Goal: Information Seeking & Learning: Learn about a topic

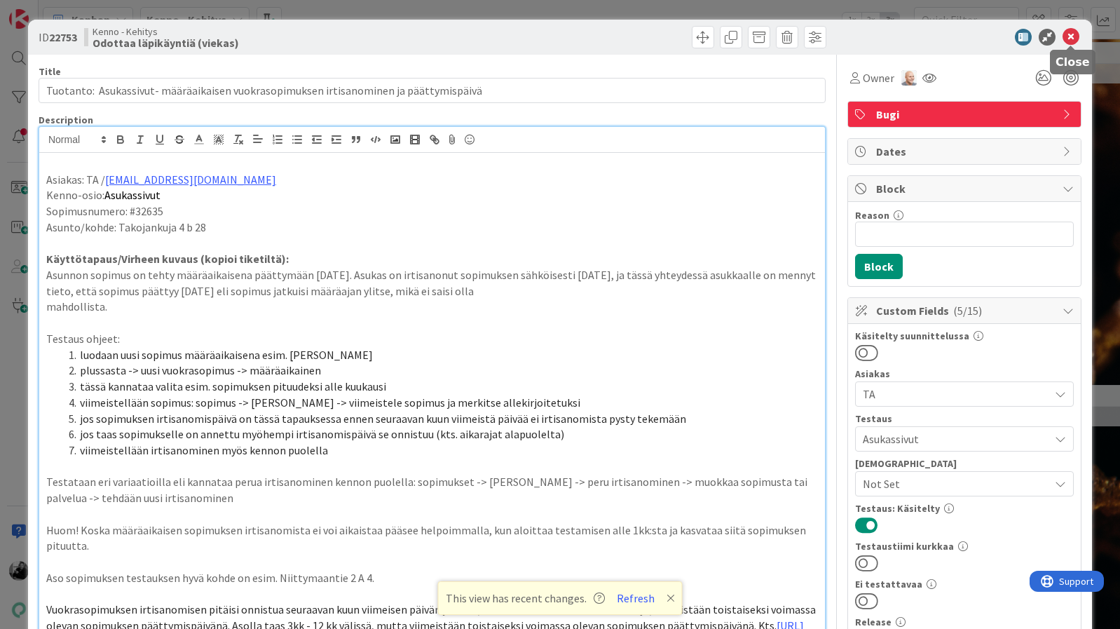
click at [1066, 36] on icon at bounding box center [1071, 37] width 17 height 17
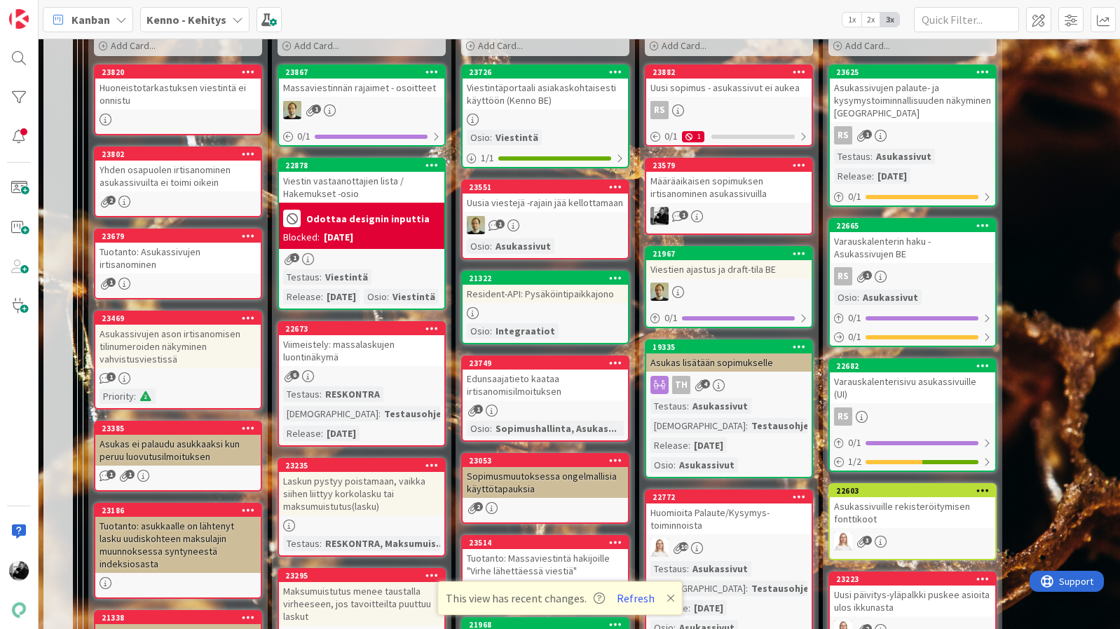
scroll to position [274, 0]
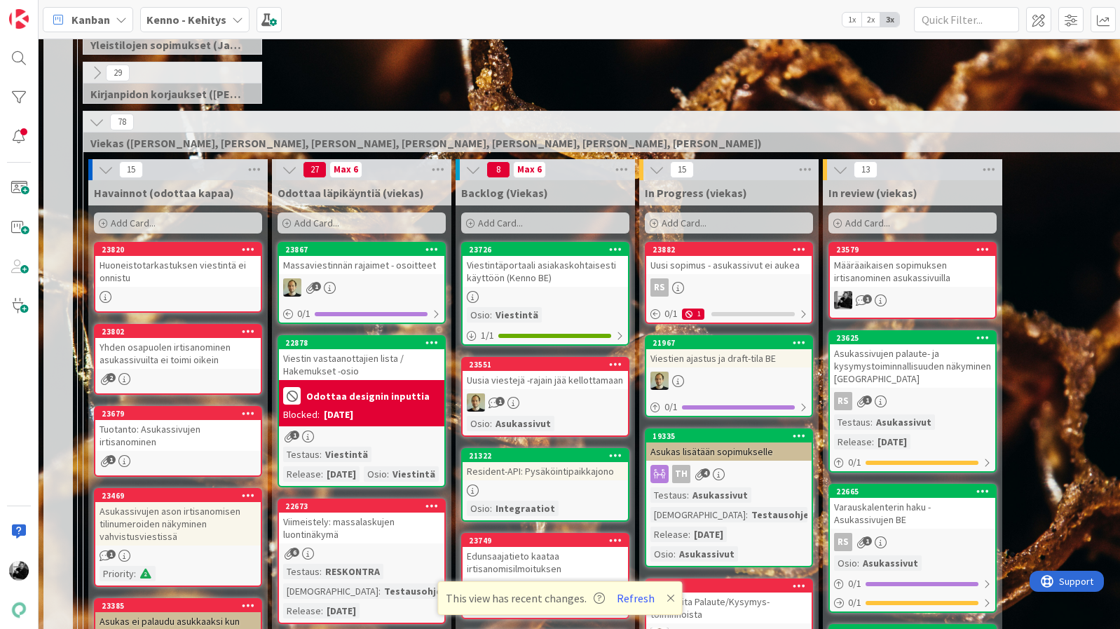
click at [915, 276] on div "Määräaikaisen sopimuksen irtisanominen asukassivuilla" at bounding box center [912, 271] width 165 height 31
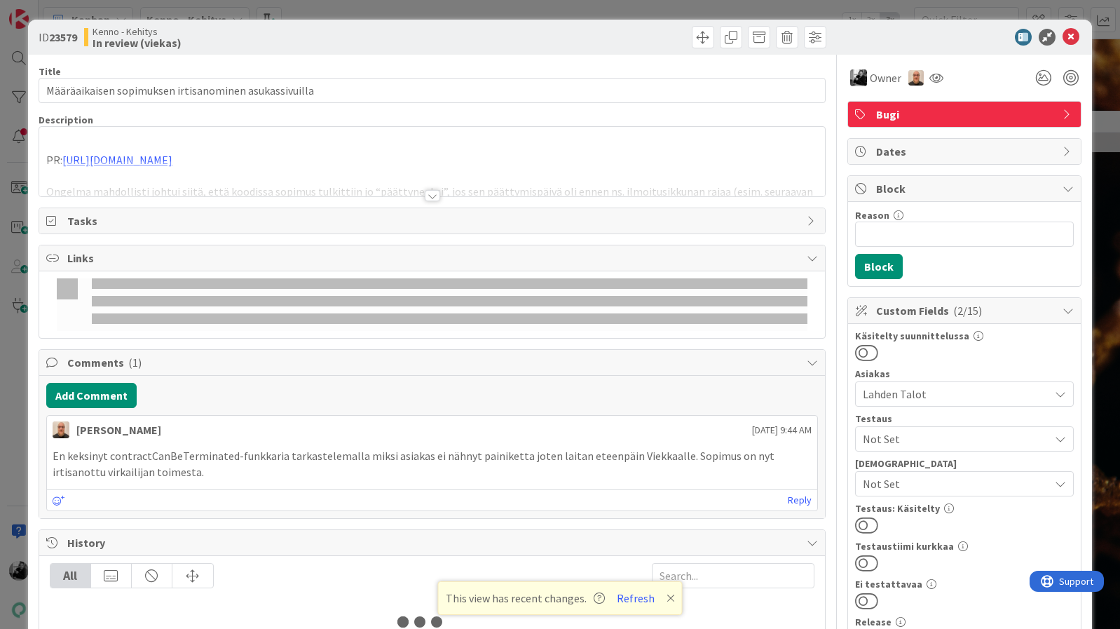
click at [428, 193] on div at bounding box center [432, 195] width 15 height 11
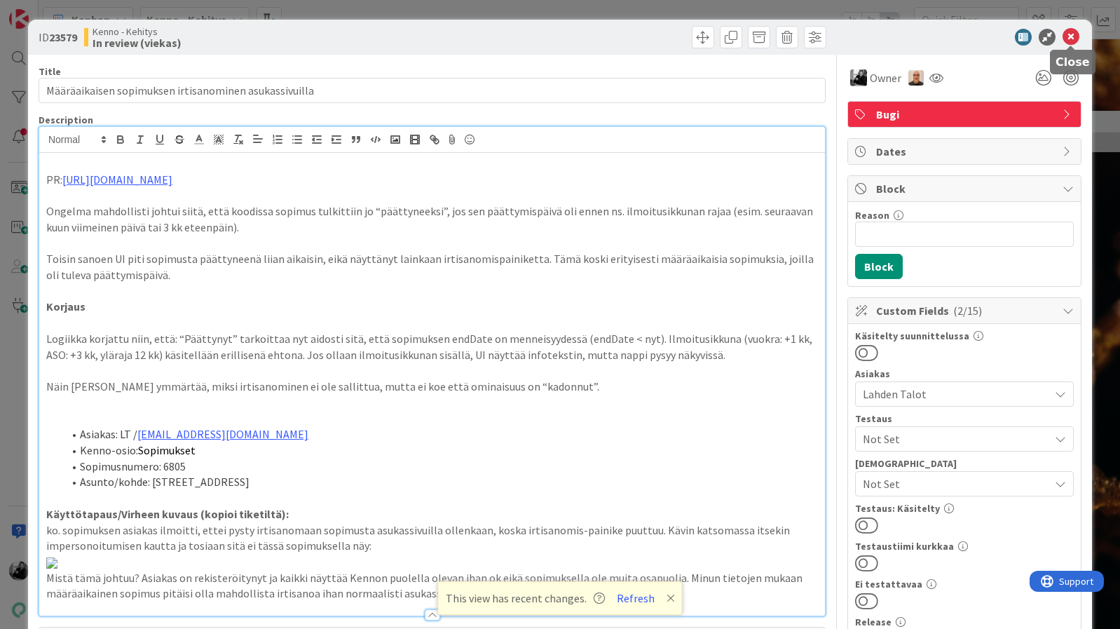
click at [1072, 42] on icon at bounding box center [1071, 37] width 17 height 17
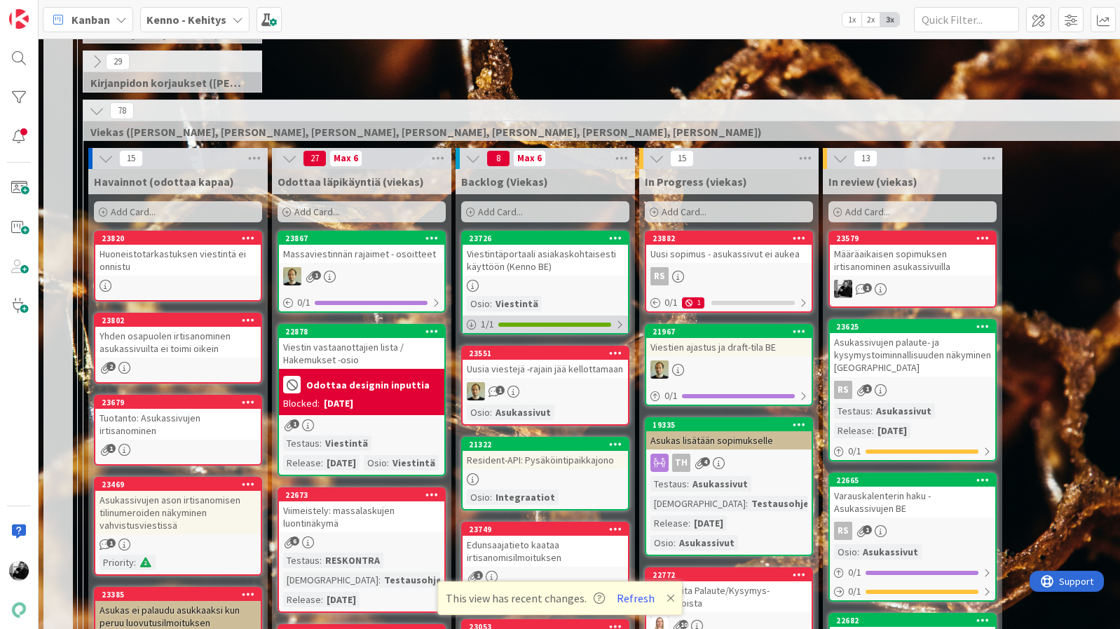
scroll to position [284, 0]
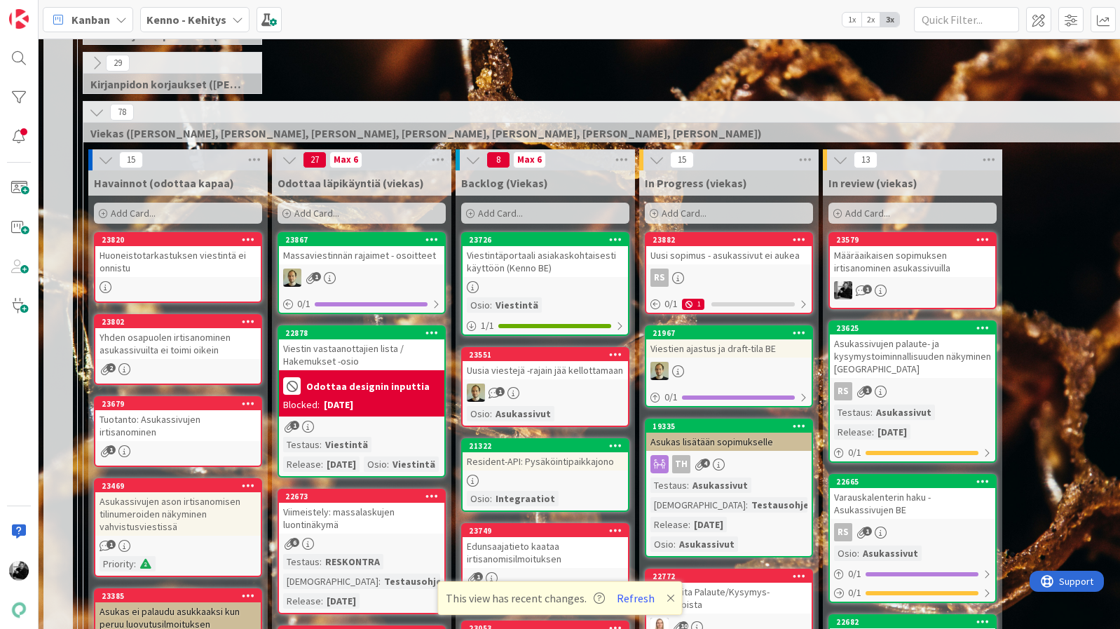
click at [139, 266] on div "Huoneistotarkastuksen viestintä ei onnistu" at bounding box center [177, 261] width 165 height 31
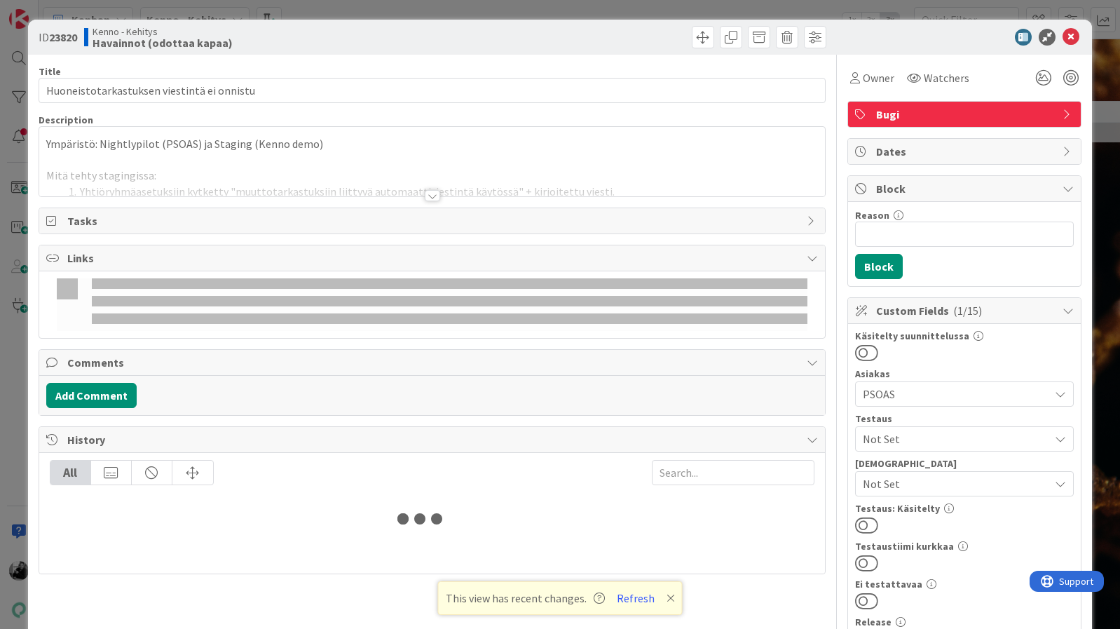
click at [429, 200] on div at bounding box center [432, 195] width 15 height 11
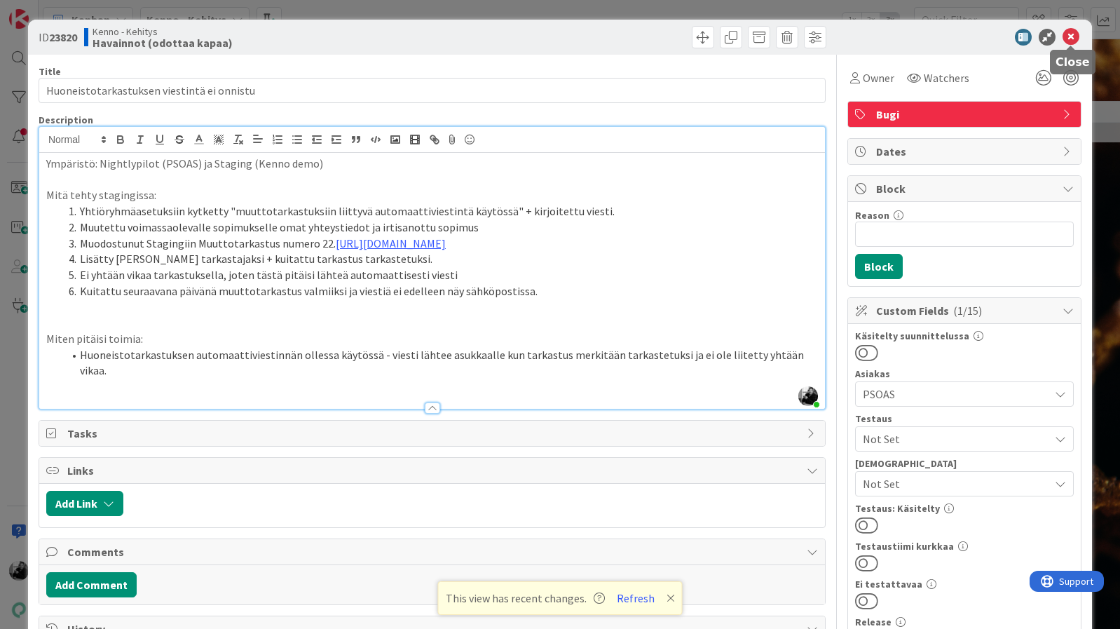
click at [1072, 35] on icon at bounding box center [1071, 37] width 17 height 17
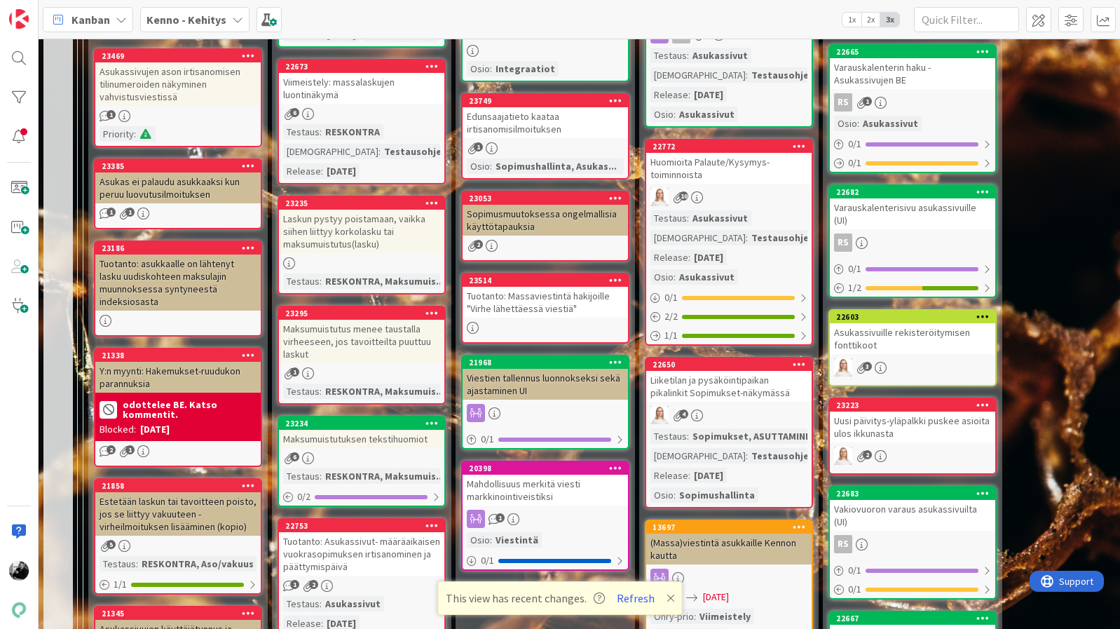
scroll to position [711, 0]
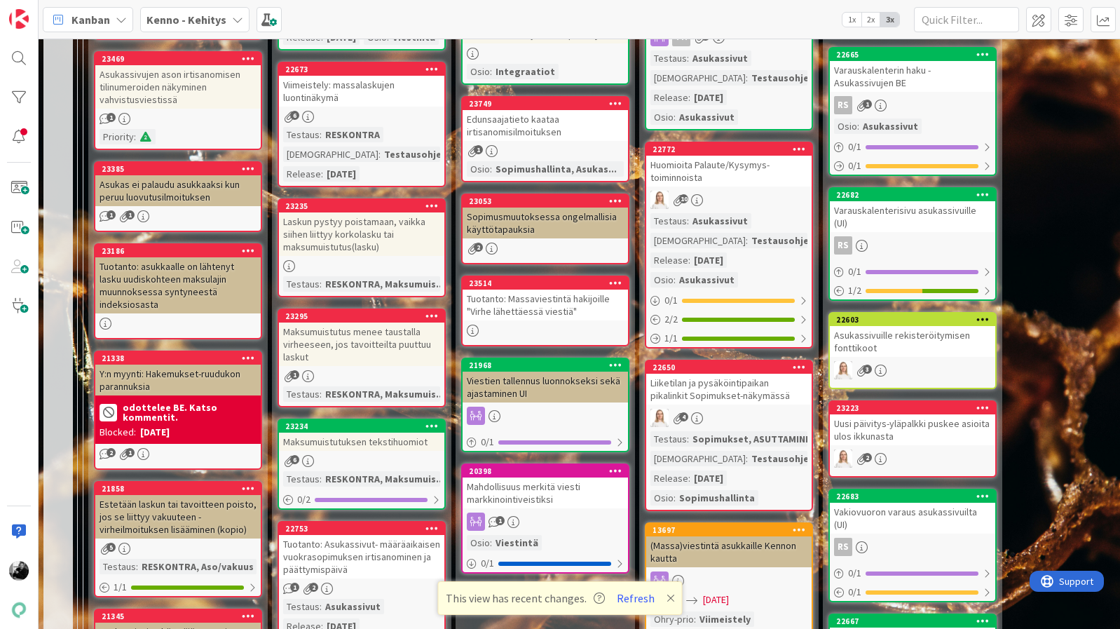
click at [548, 310] on div "Tuotanto: Massaviestintä hakijoille "Virhe lähettäessä viestiä"" at bounding box center [545, 304] width 165 height 31
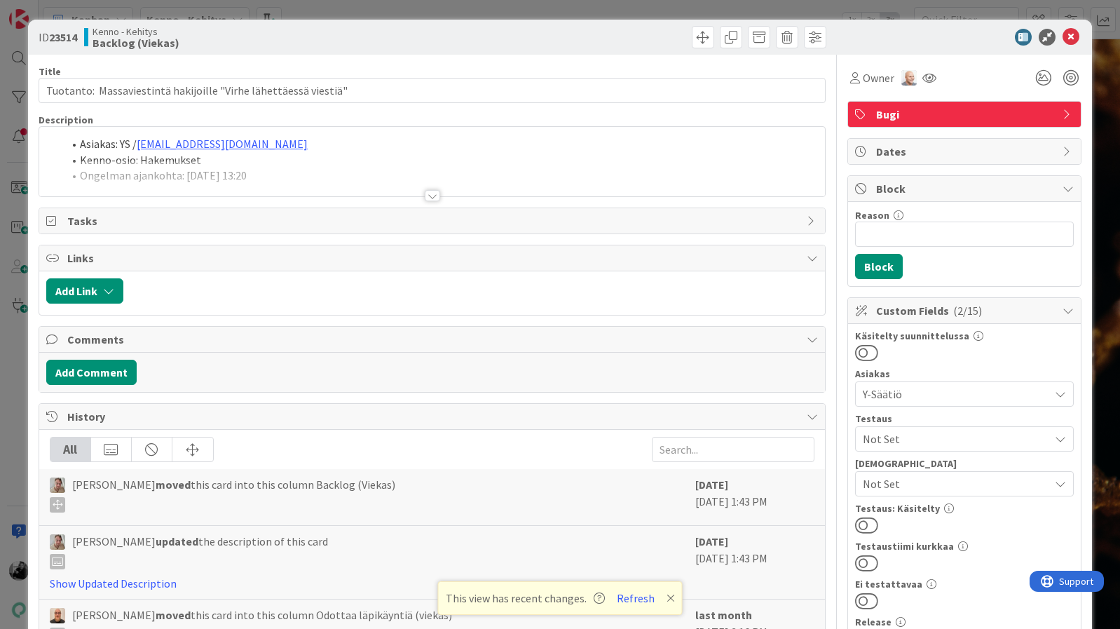
click at [437, 194] on div at bounding box center [432, 195] width 15 height 11
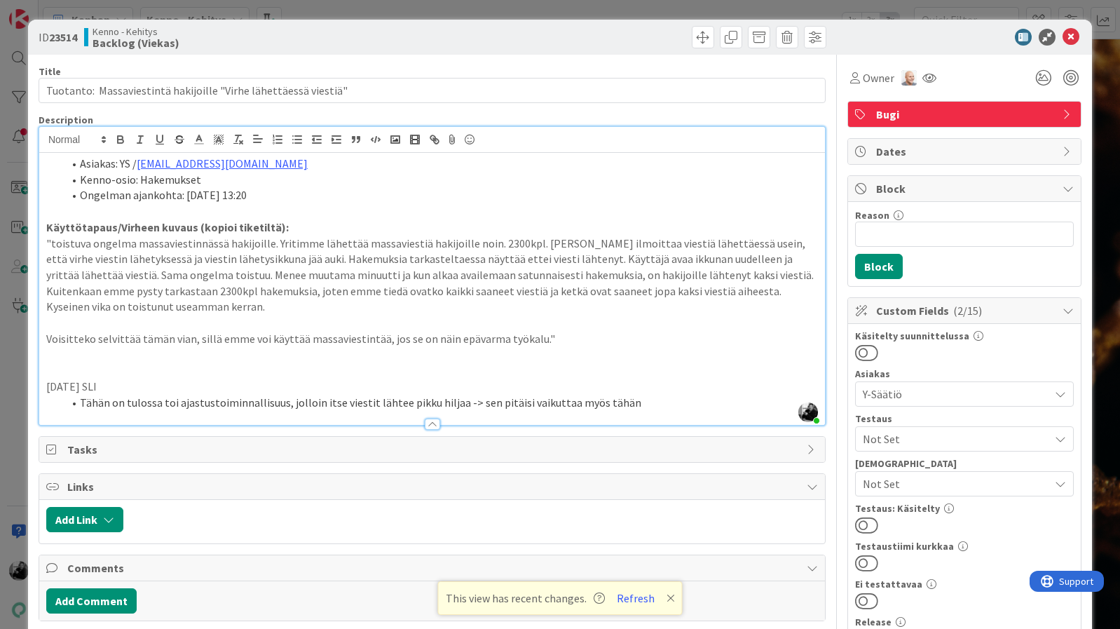
click at [404, 323] on p at bounding box center [432, 323] width 772 height 16
click at [1069, 32] on icon at bounding box center [1071, 37] width 17 height 17
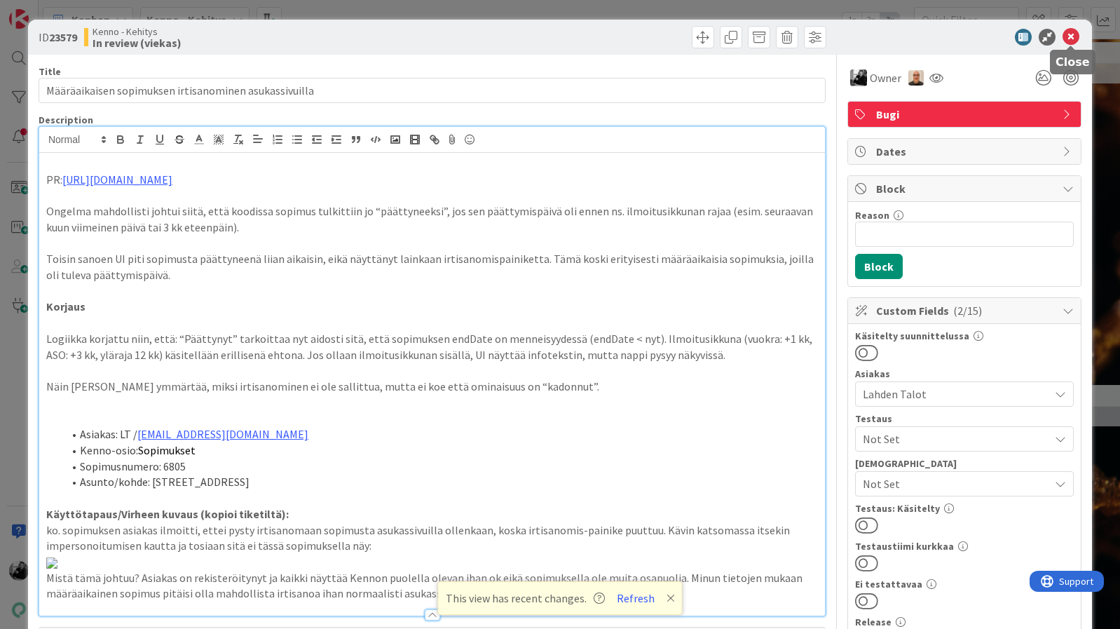
click at [1070, 26] on div "ID 23579 Kenno - Kehitys In review (viekas)" at bounding box center [560, 37] width 1064 height 35
click at [1070, 33] on icon at bounding box center [1071, 37] width 17 height 17
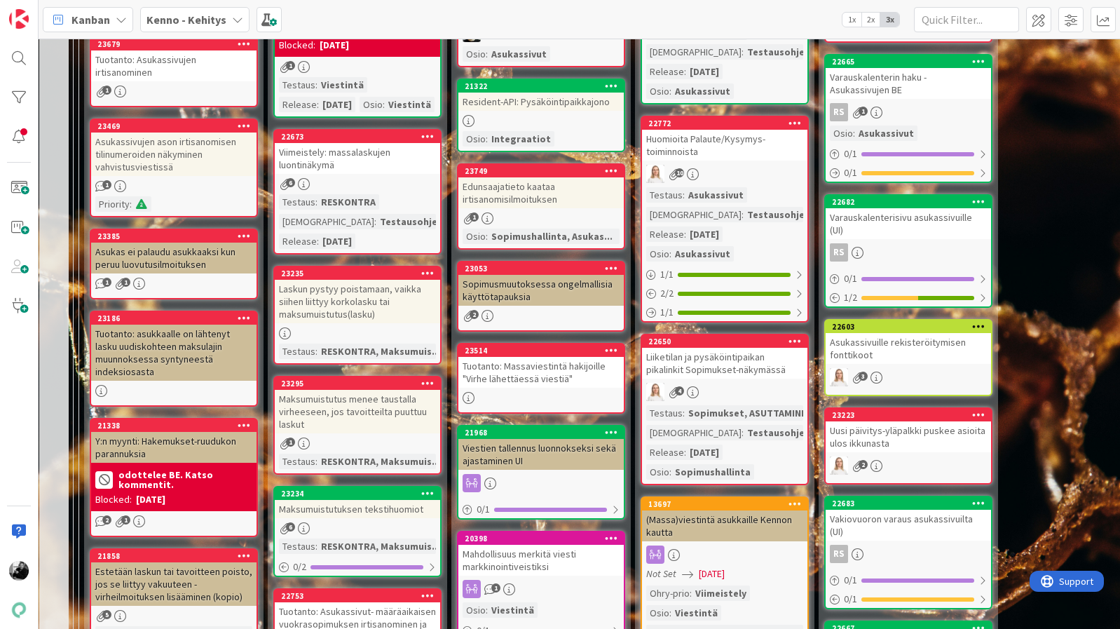
scroll to position [646, 4]
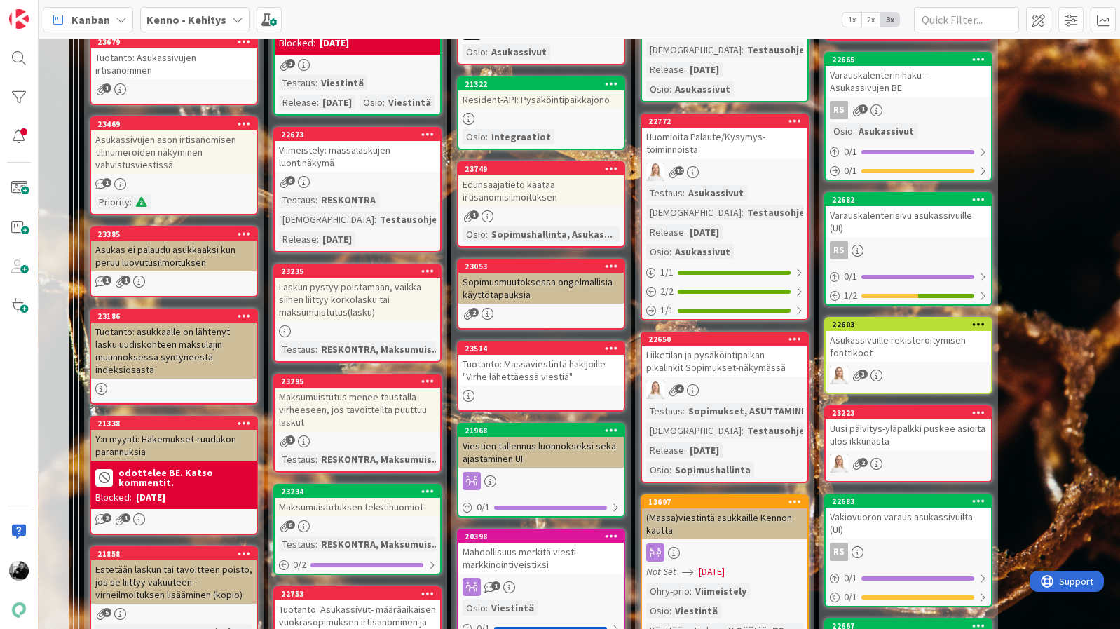
click at [554, 381] on div "Tuotanto: Massaviestintä hakijoille "Virhe lähettäessä viestiä"" at bounding box center [540, 370] width 165 height 31
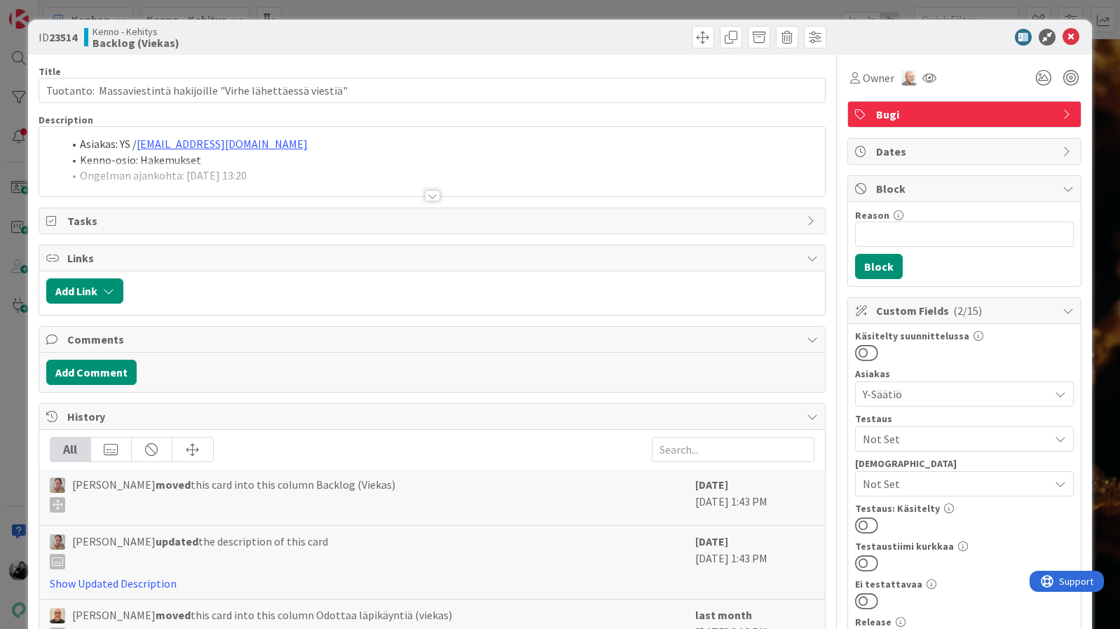
click at [428, 195] on div at bounding box center [432, 195] width 15 height 11
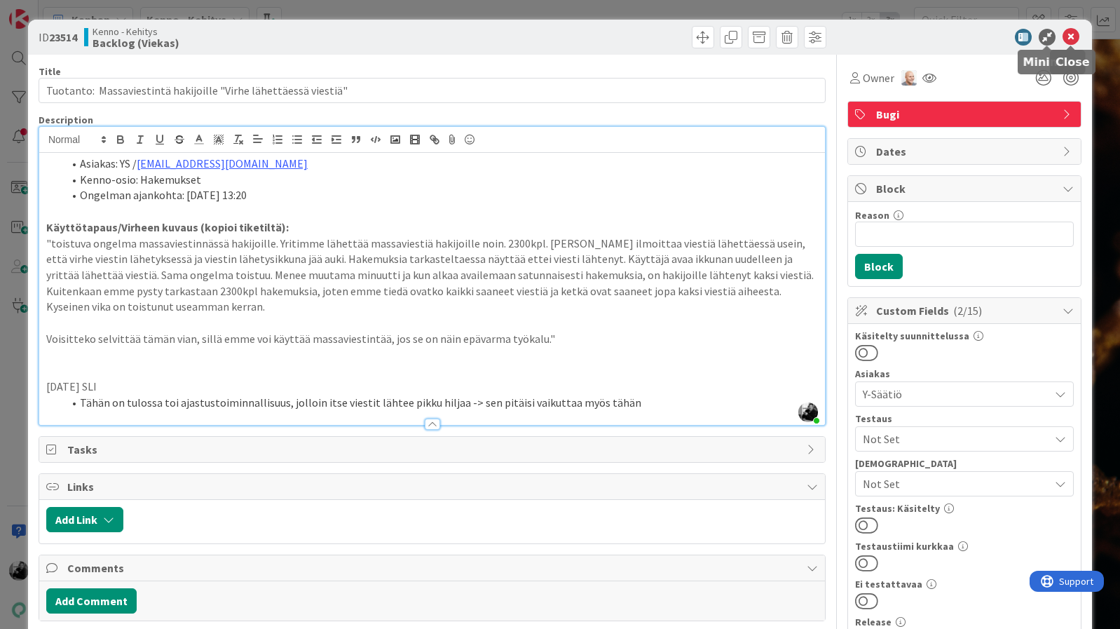
click at [1065, 35] on icon at bounding box center [1071, 37] width 17 height 17
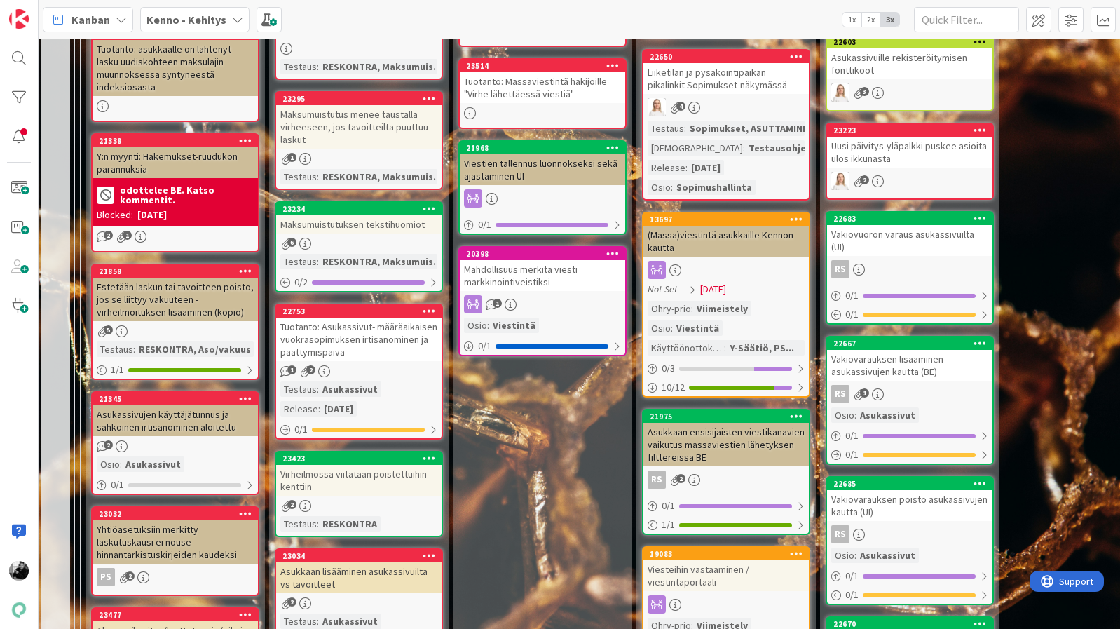
scroll to position [931, 3]
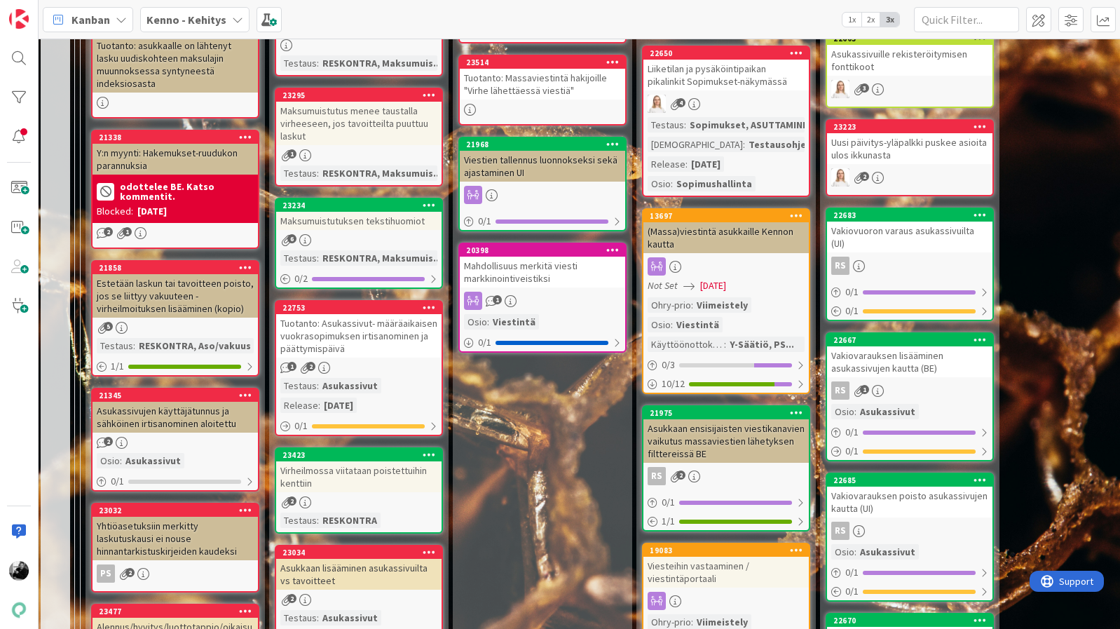
click at [358, 491] on div "Virheilmossa viitataan poistettuihin kenttiin" at bounding box center [358, 476] width 165 height 31
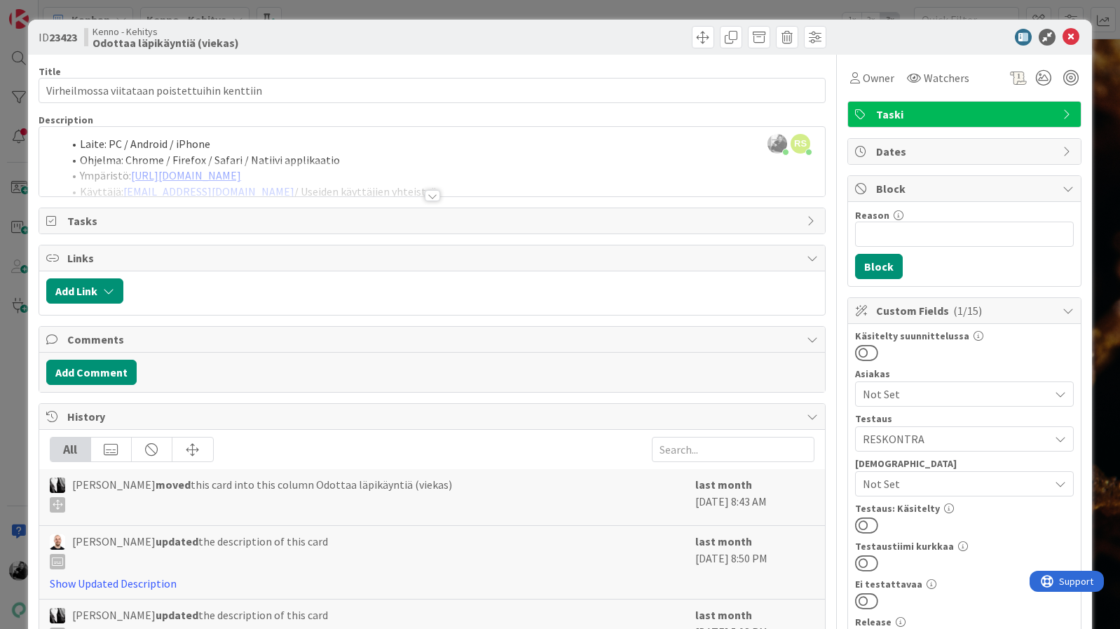
click at [430, 196] on div at bounding box center [432, 195] width 15 height 11
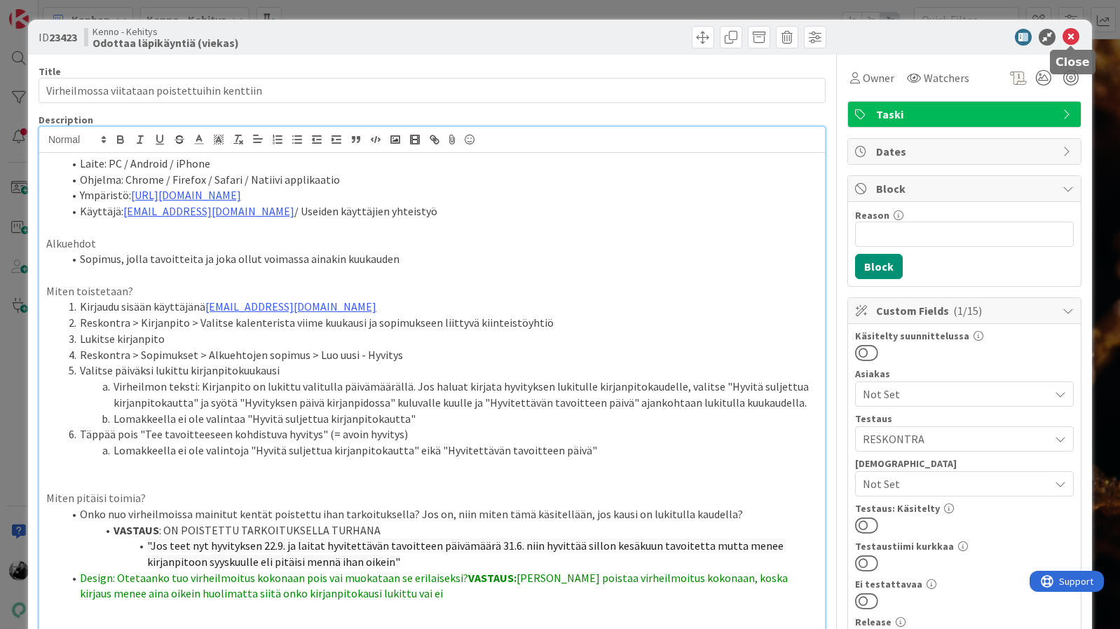
click at [1071, 39] on icon at bounding box center [1071, 37] width 17 height 17
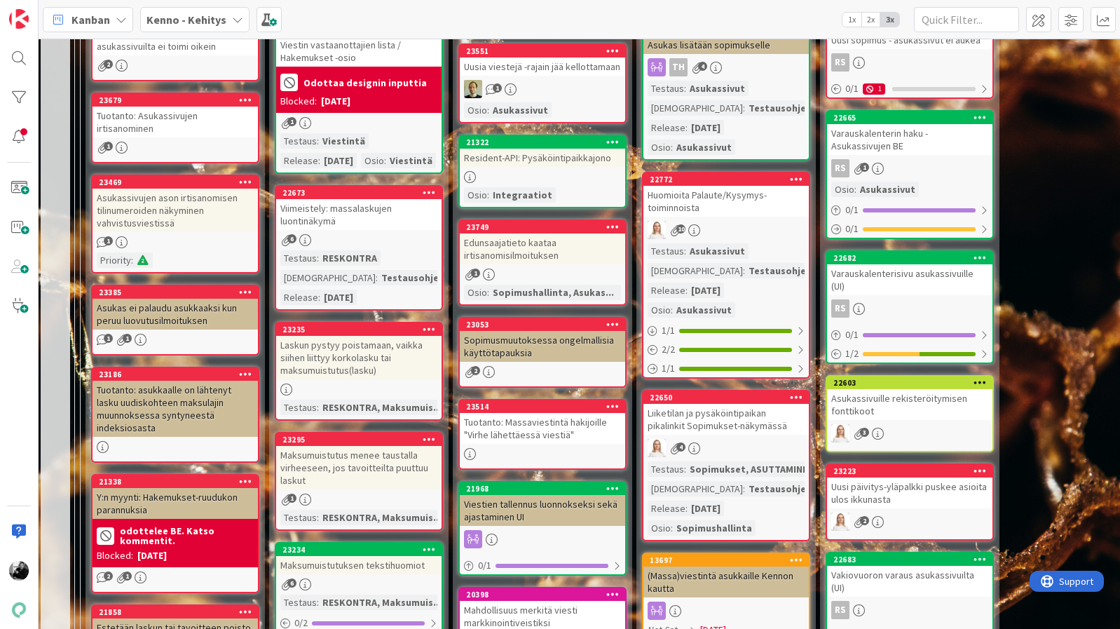
scroll to position [584, 3]
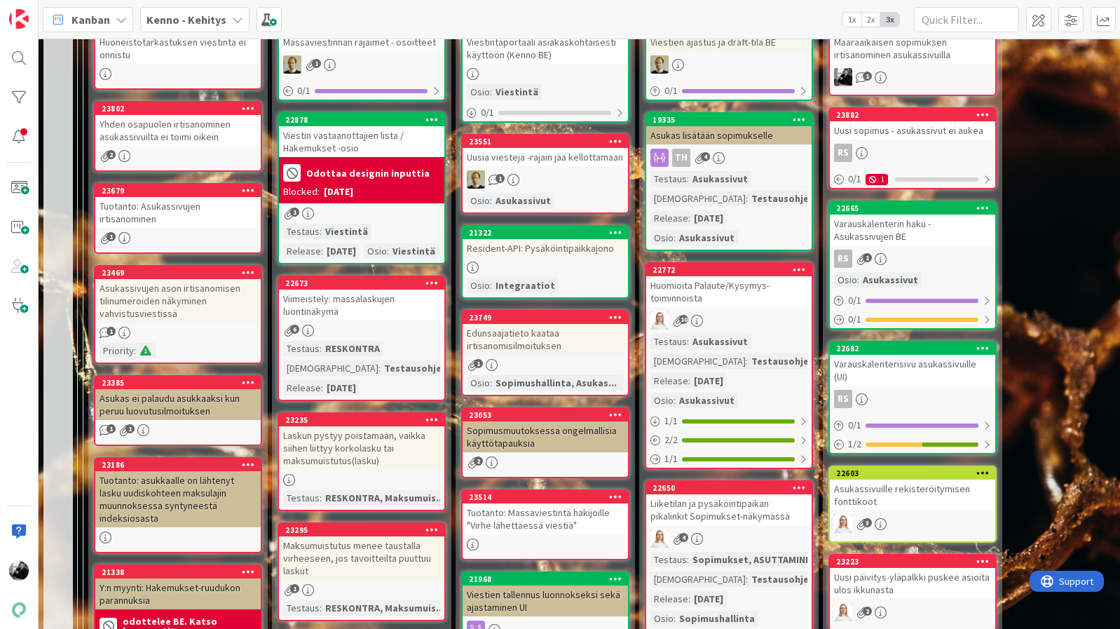
scroll to position [498, 0]
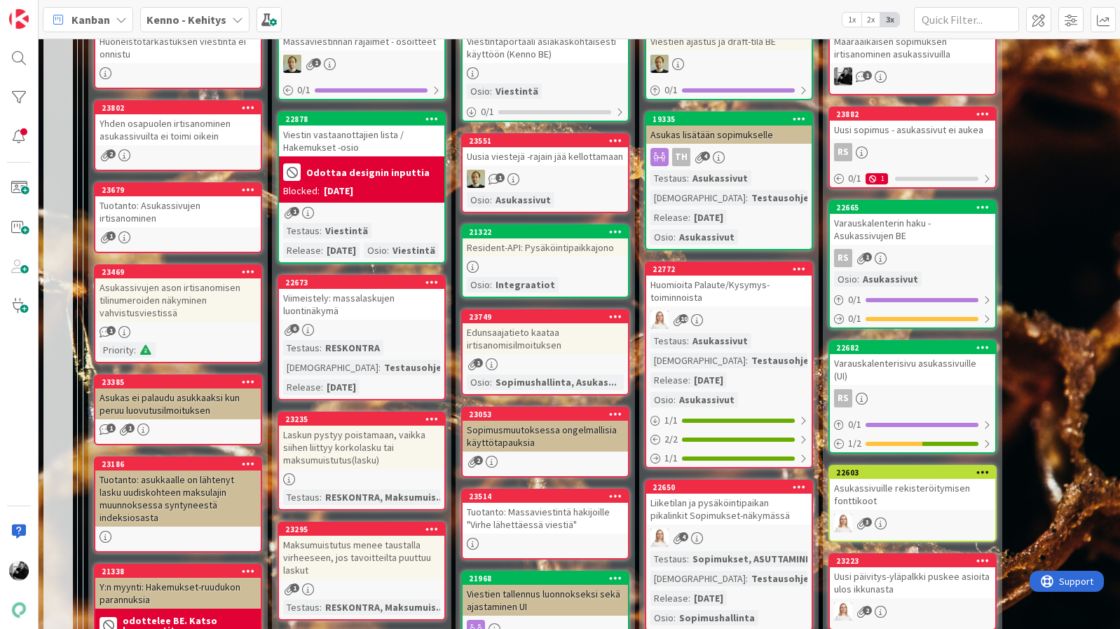
click at [146, 207] on div "Tuotanto: Asukassivujen irtisanominen" at bounding box center [177, 211] width 165 height 31
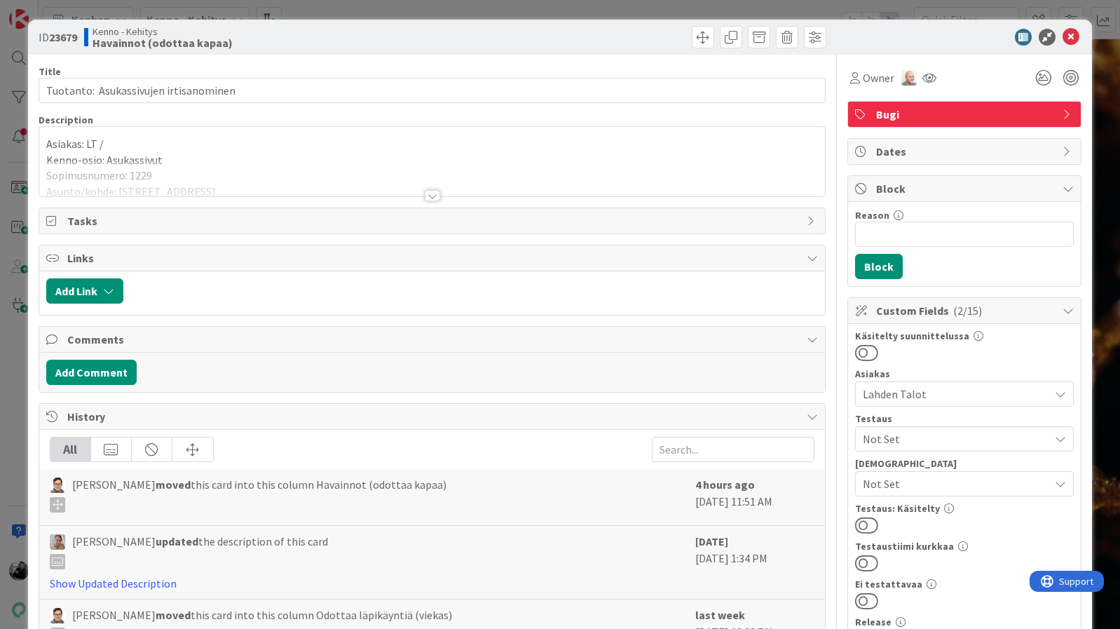
click at [427, 198] on div at bounding box center [432, 195] width 15 height 11
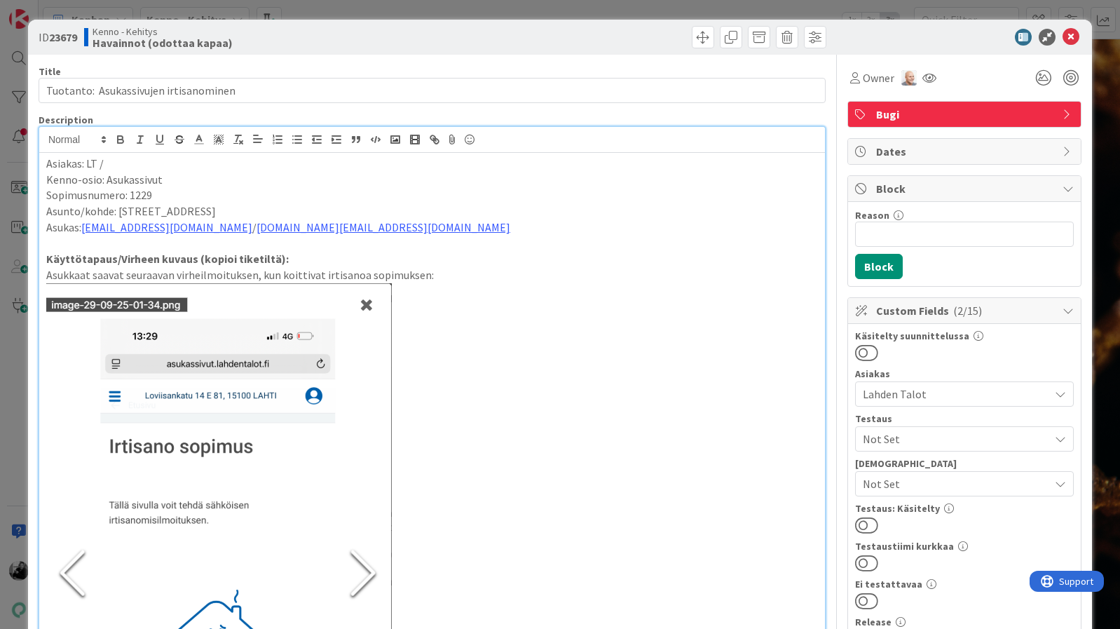
click at [360, 286] on img at bounding box center [219, 572] width 346 height 579
click at [1068, 37] on icon at bounding box center [1071, 37] width 17 height 17
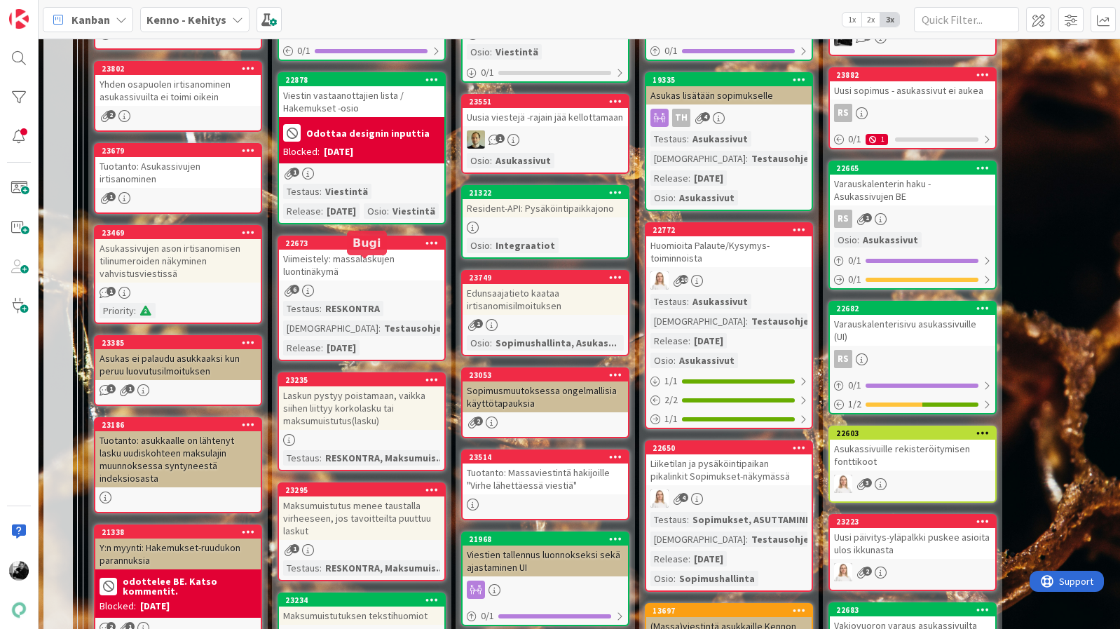
scroll to position [547, 0]
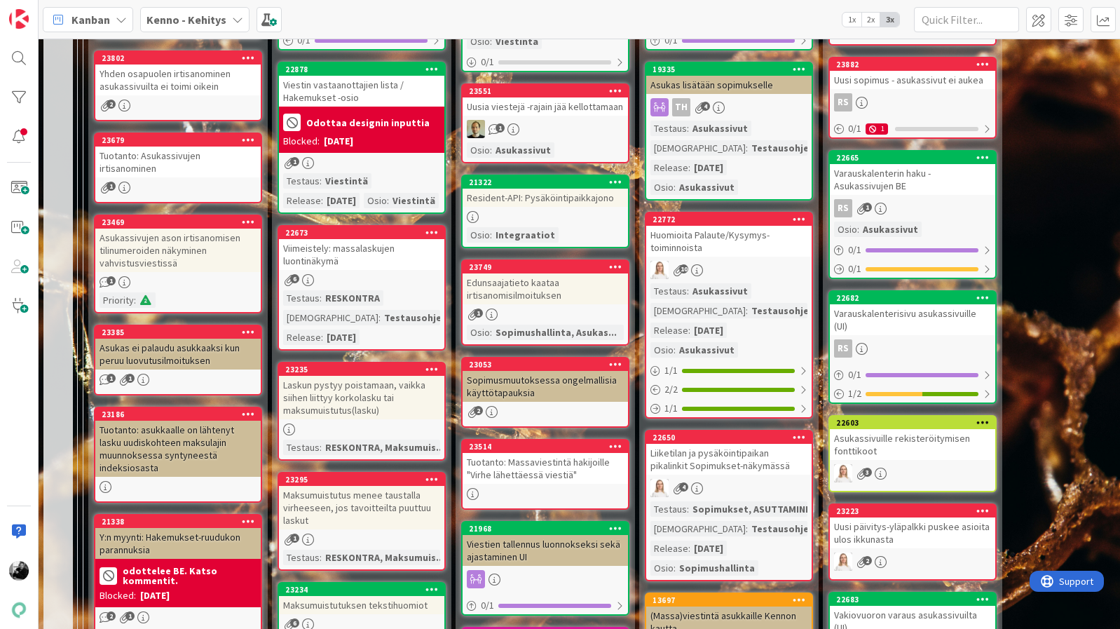
click at [533, 296] on div "Edunsaajatieto kaataa irtisanomisilmoituksen" at bounding box center [545, 288] width 165 height 31
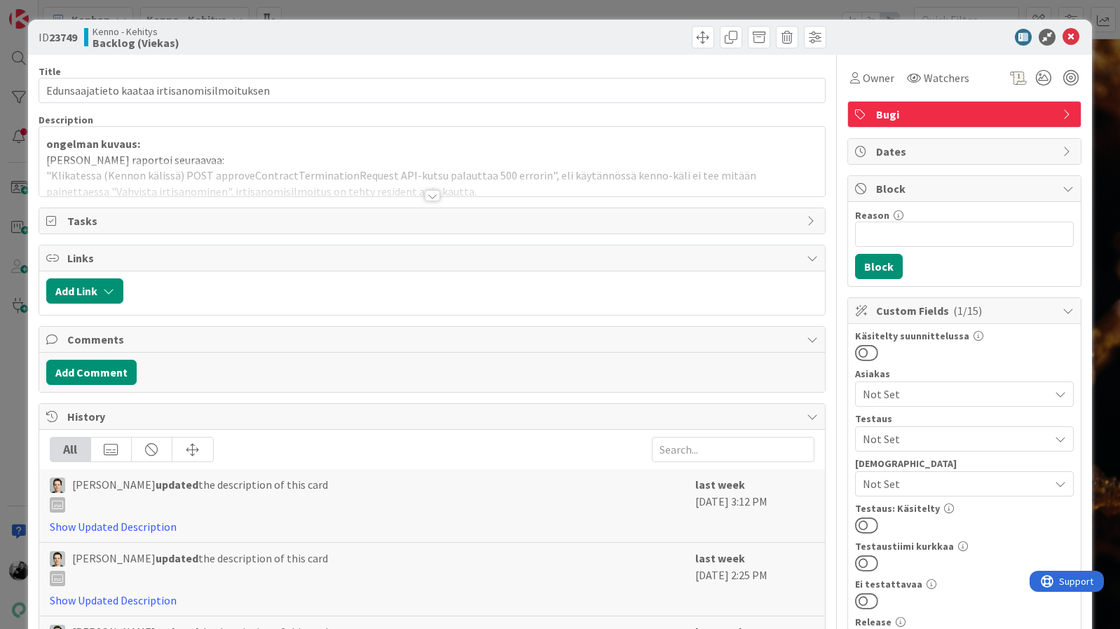
click at [437, 194] on div at bounding box center [432, 195] width 15 height 11
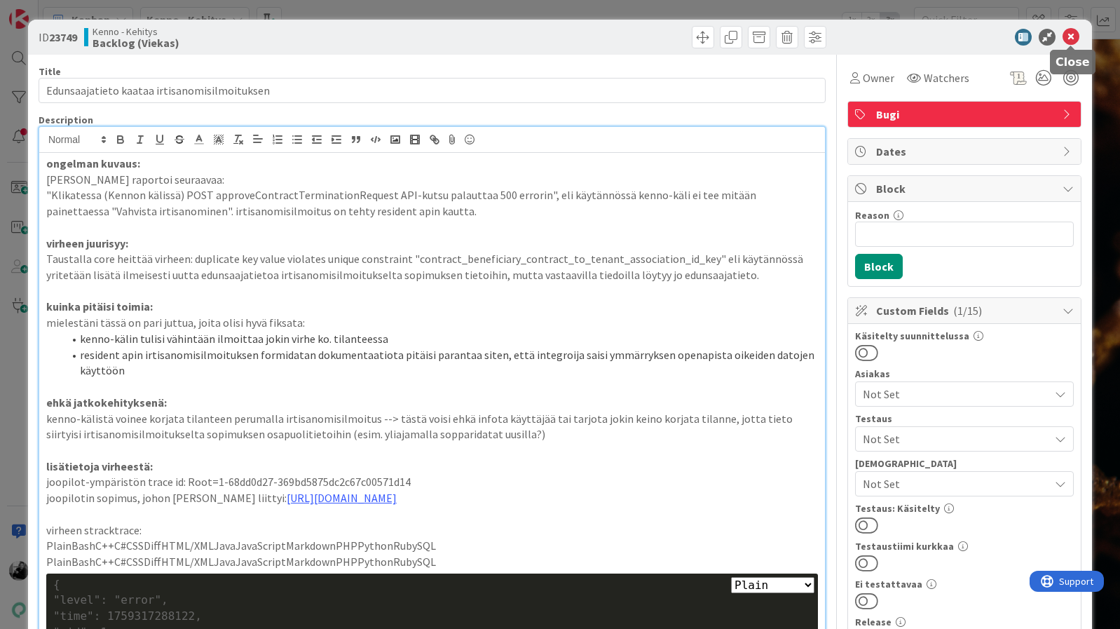
click at [1070, 39] on icon at bounding box center [1071, 37] width 17 height 17
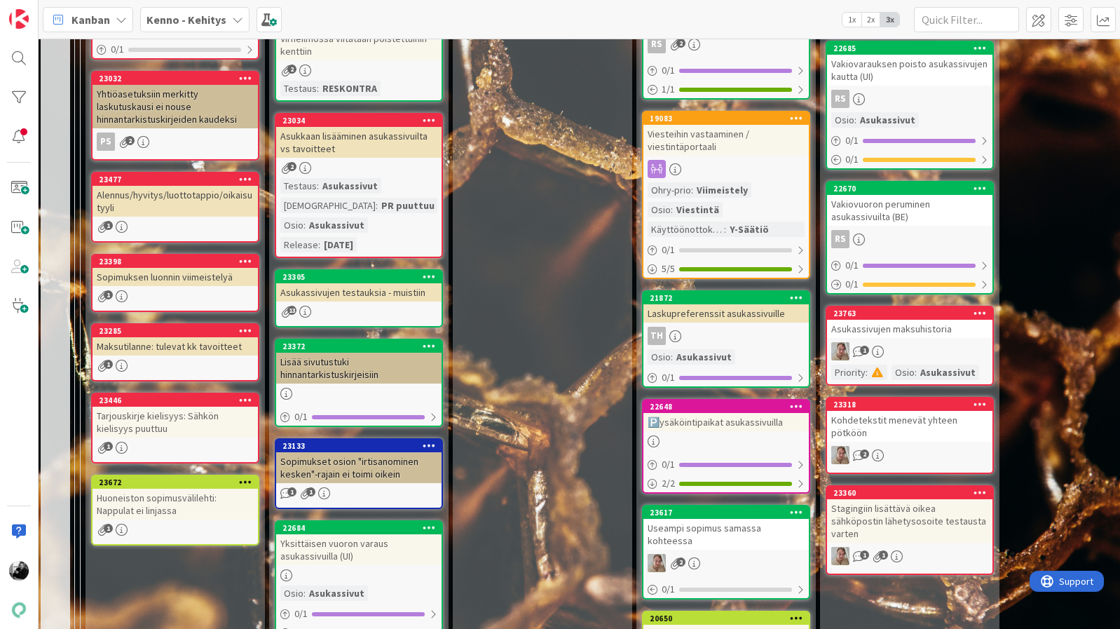
scroll to position [1365, 3]
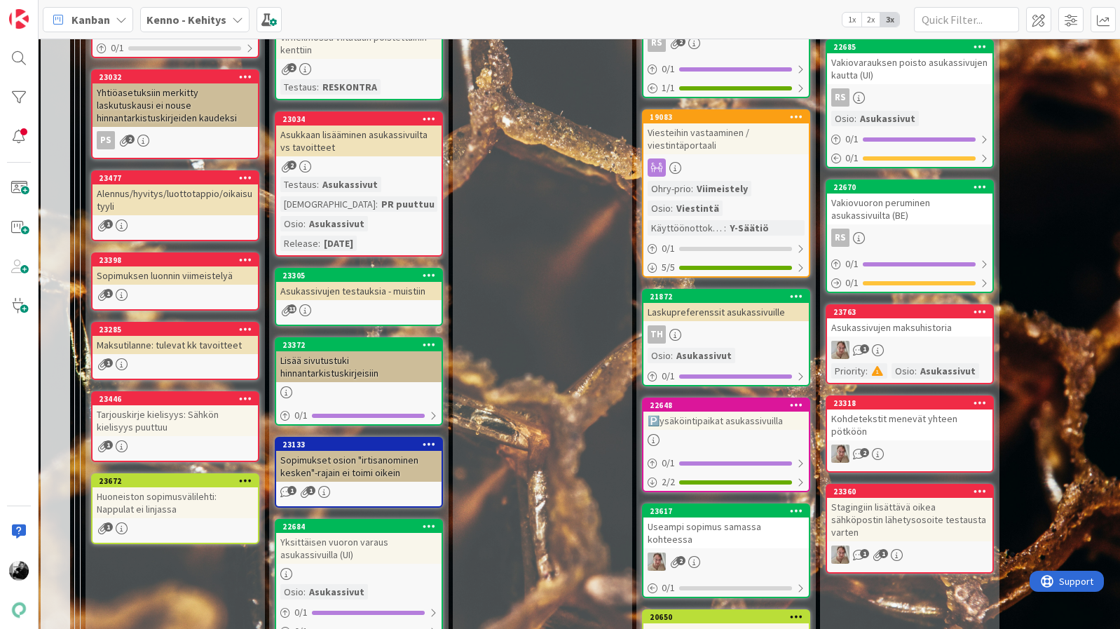
click at [142, 418] on div "Tarjouskirje kielisyys: Sähkön kielisyys puuttuu" at bounding box center [175, 420] width 165 height 31
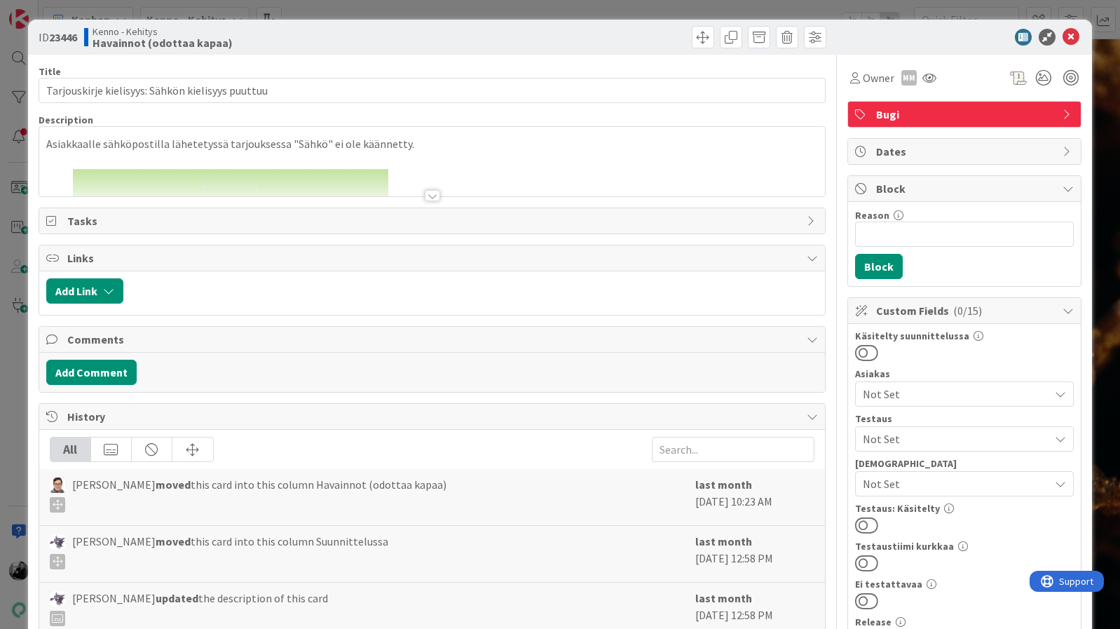
click at [425, 196] on div at bounding box center [432, 195] width 15 height 11
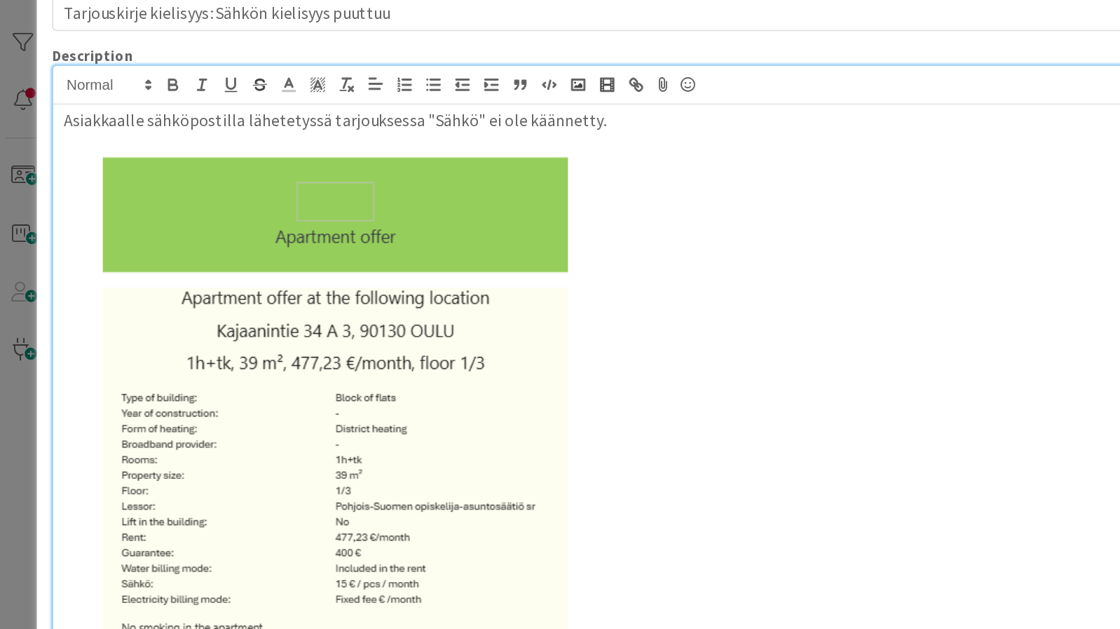
scroll to position [8, 0]
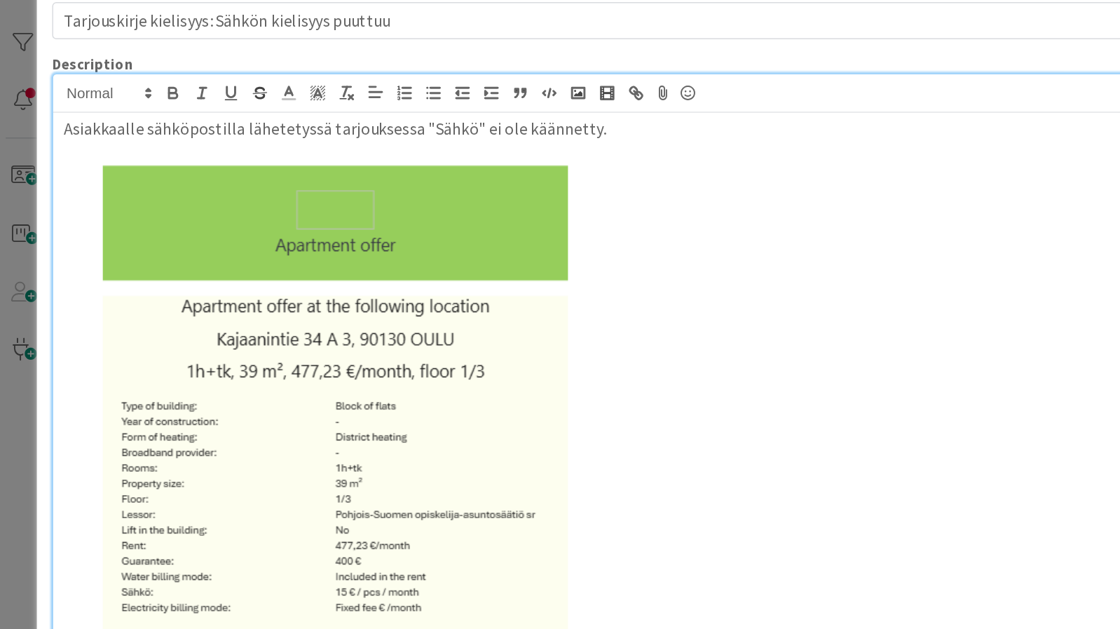
click at [136, 233] on img at bounding box center [237, 409] width 382 height 491
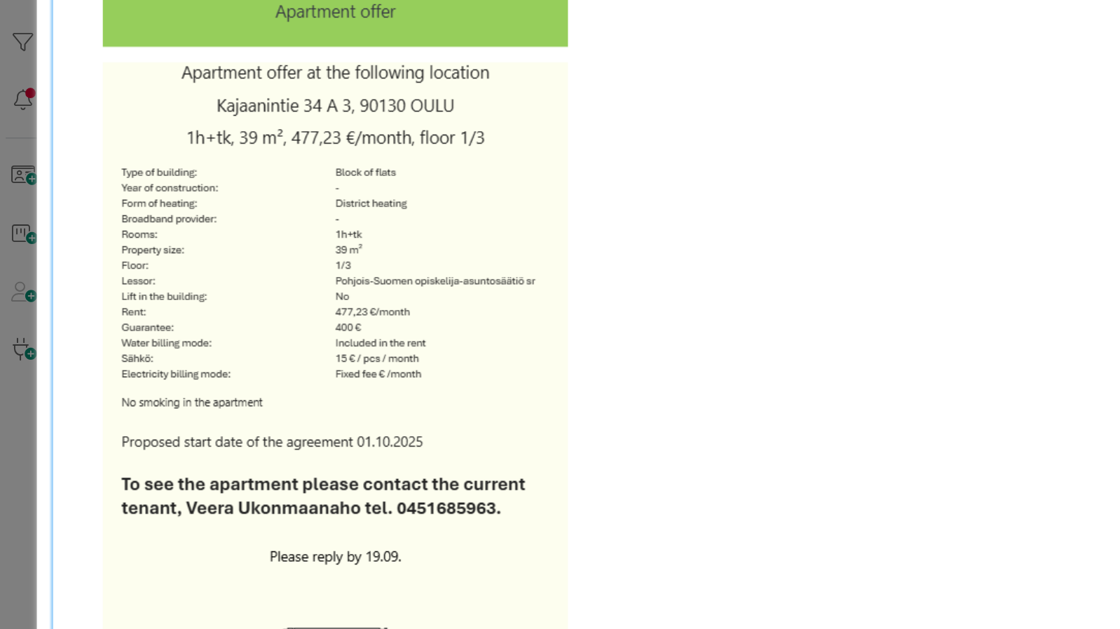
scroll to position [0, 0]
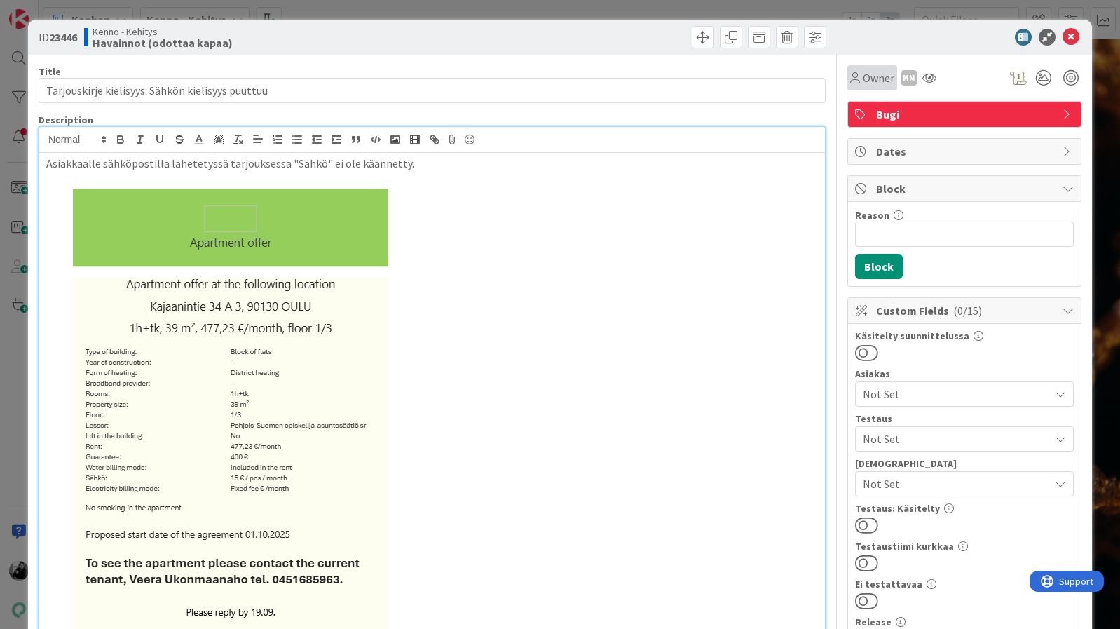
click at [857, 79] on icon at bounding box center [855, 77] width 10 height 11
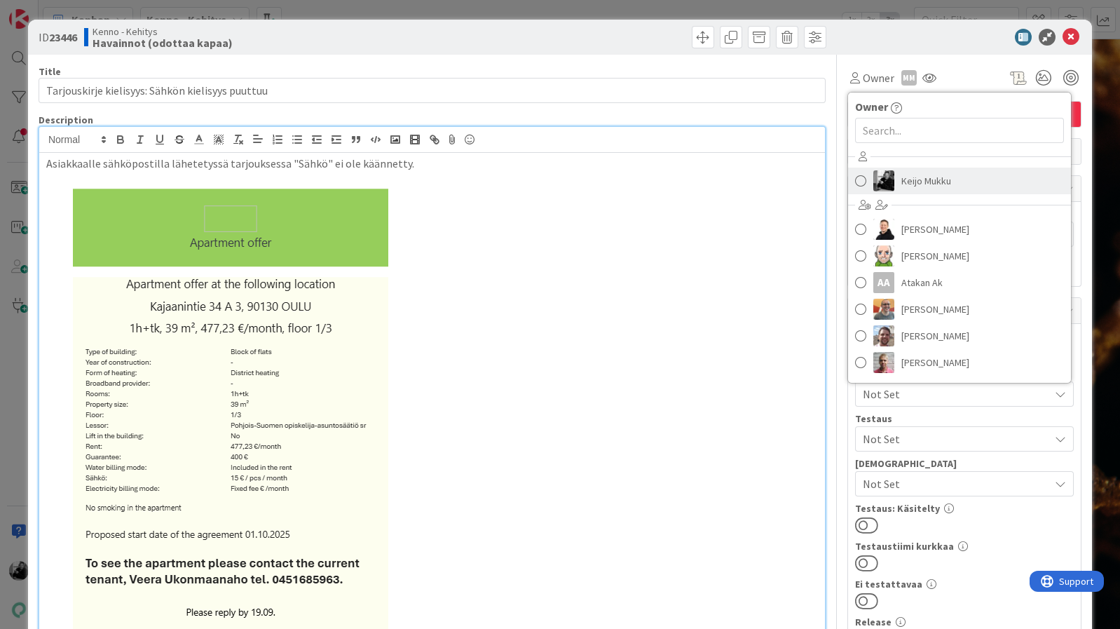
click at [890, 191] on img at bounding box center [883, 180] width 21 height 21
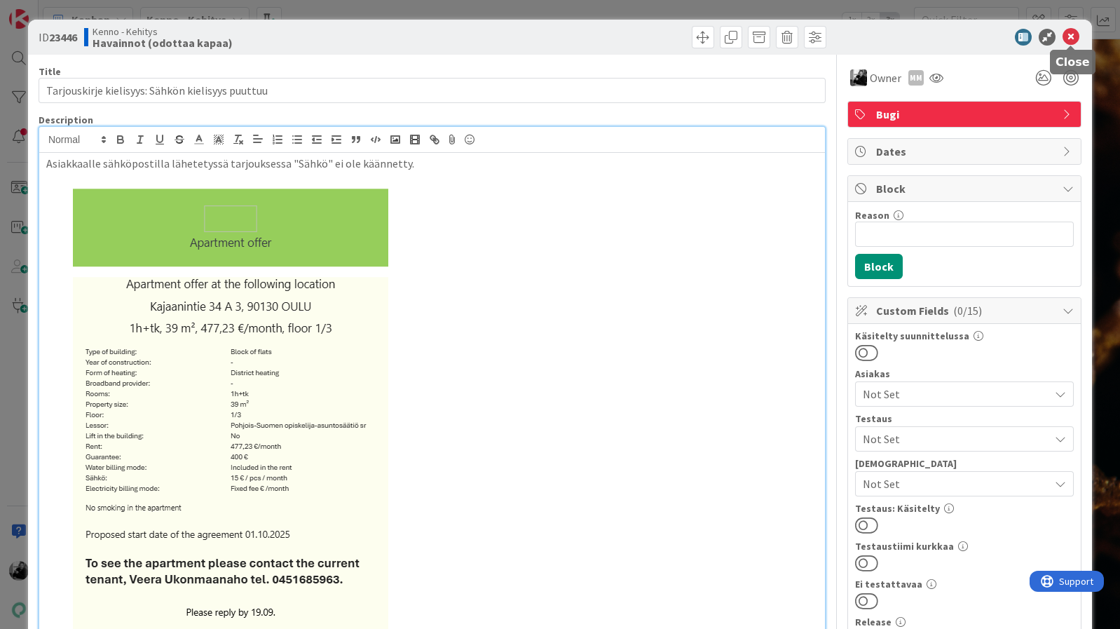
click at [1070, 36] on icon at bounding box center [1071, 37] width 17 height 17
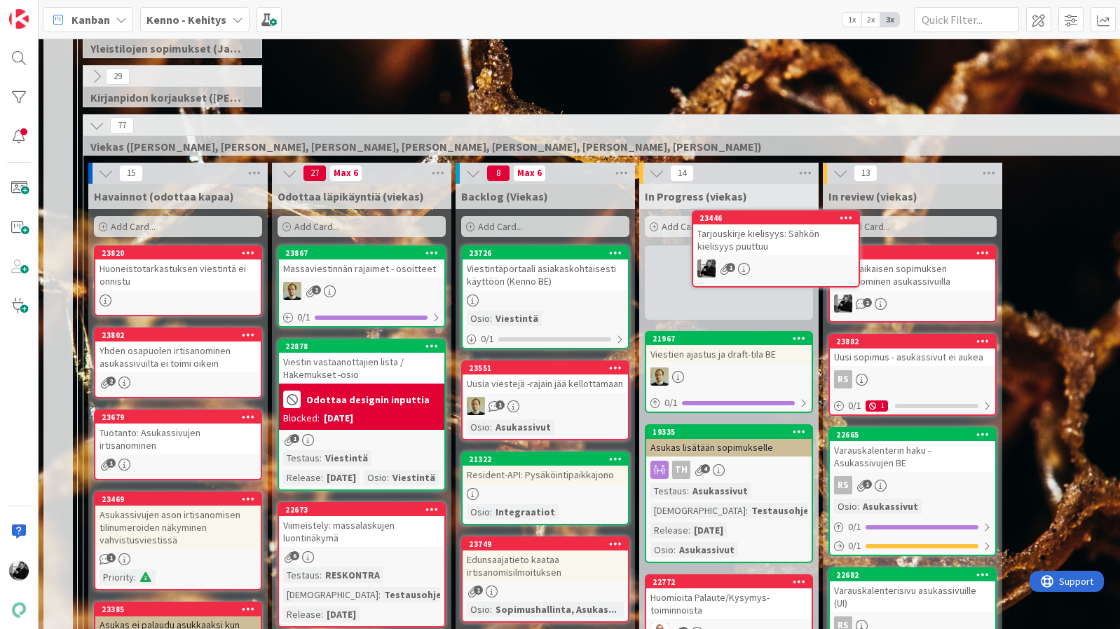
scroll to position [257, 0]
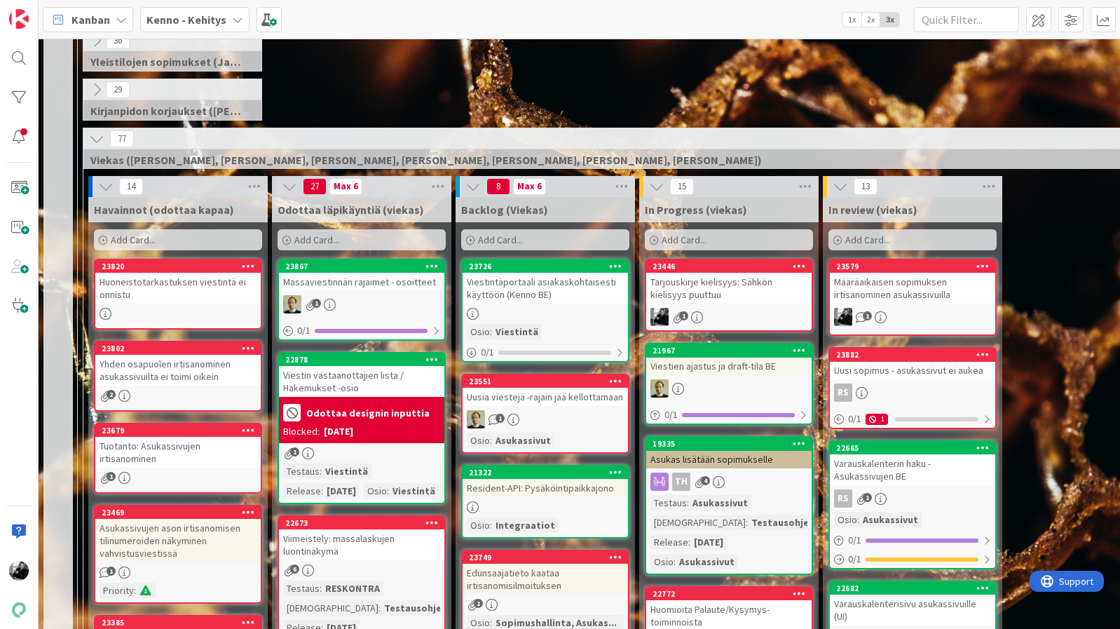
drag, startPoint x: 183, startPoint y: 407, endPoint x: 728, endPoint y: 17, distance: 669.7
click at [749, 288] on div "Tarjouskirje kielisyys: Sähkön kielisyys puuttuu" at bounding box center [728, 288] width 165 height 31
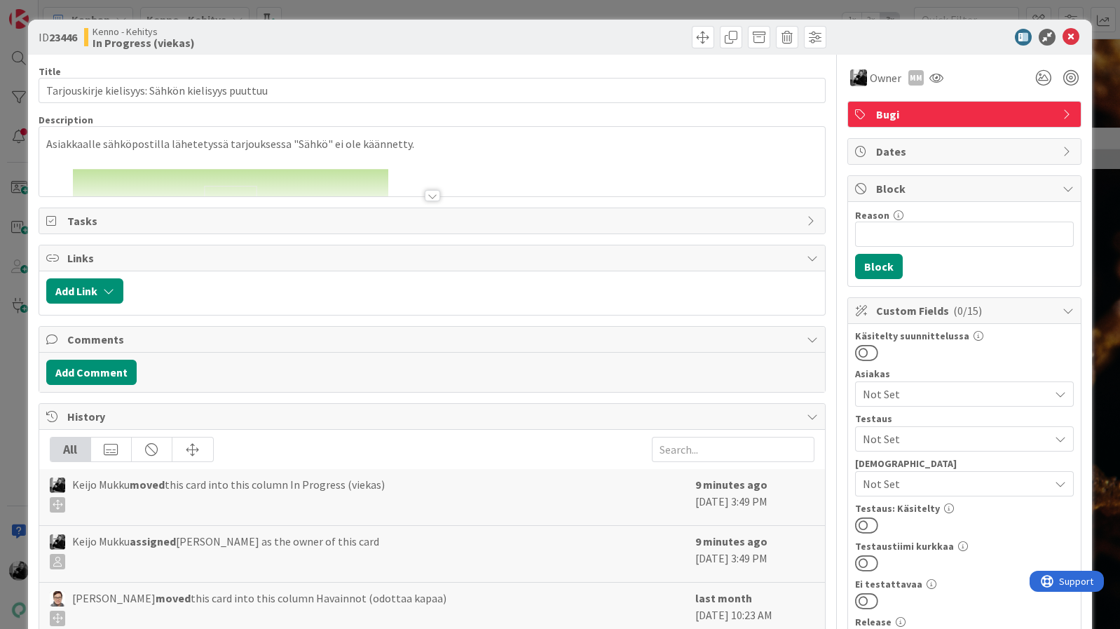
click at [434, 197] on div at bounding box center [432, 195] width 15 height 11
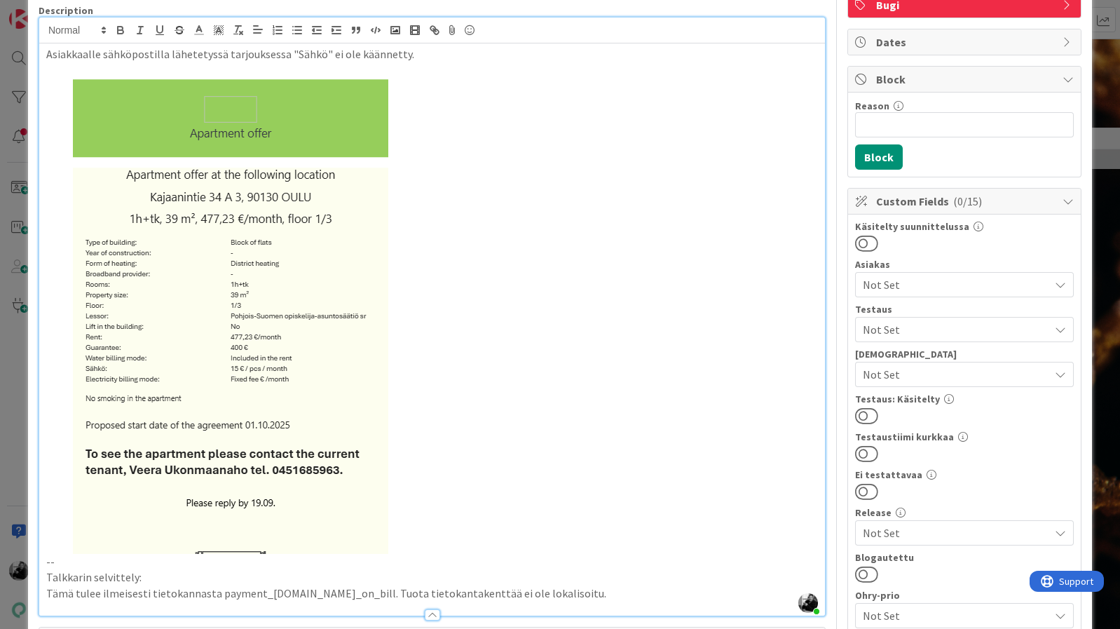
scroll to position [105, 0]
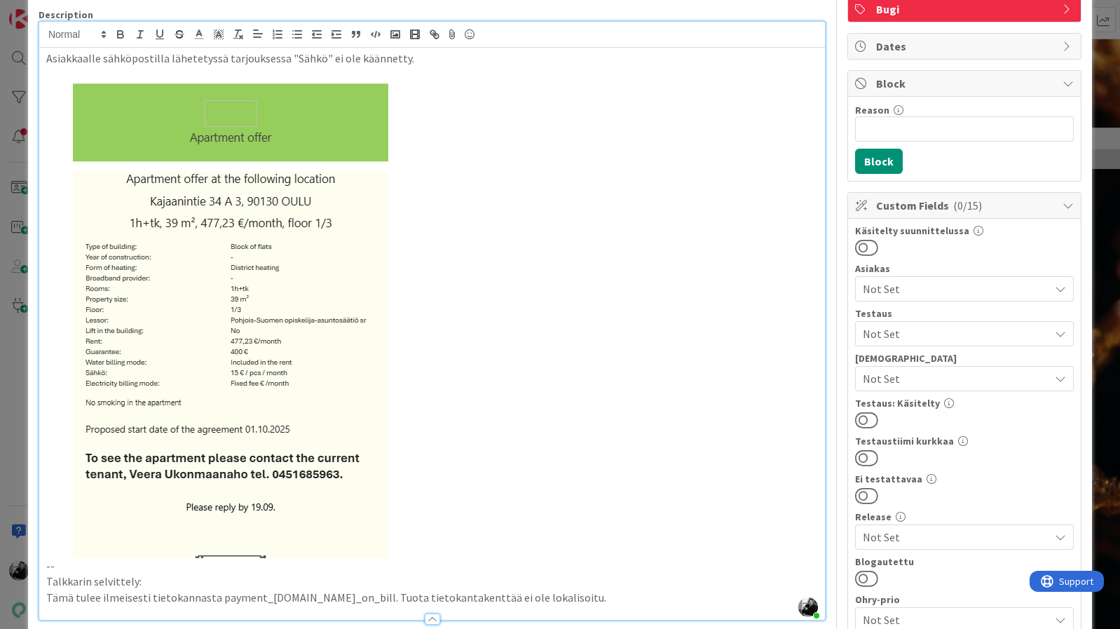
click at [100, 340] on img at bounding box center [237, 312] width 382 height 491
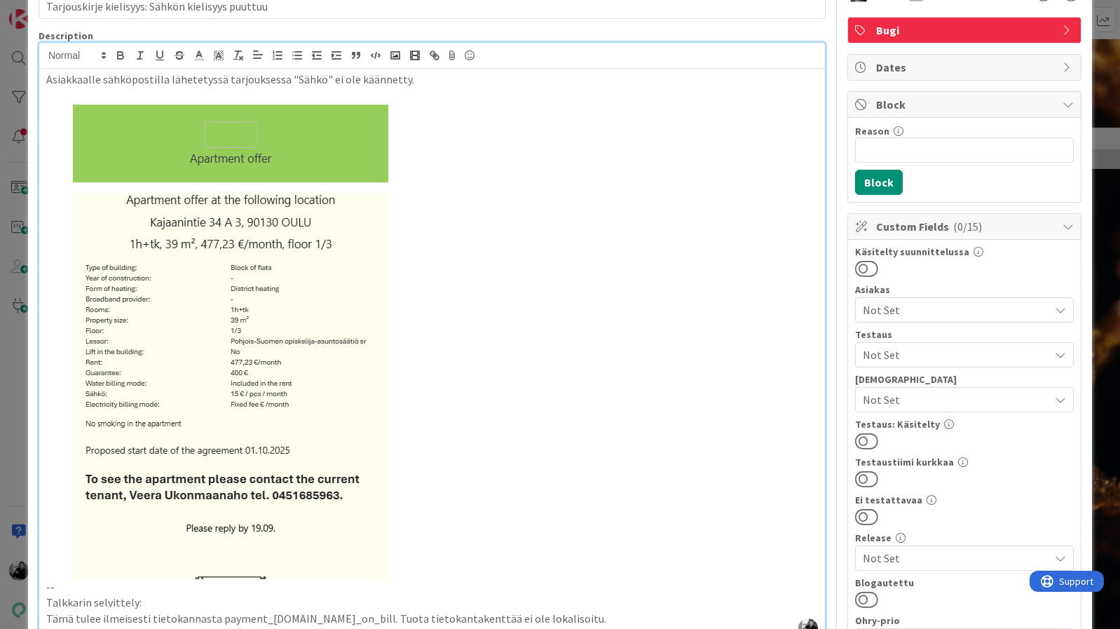
scroll to position [71, 0]
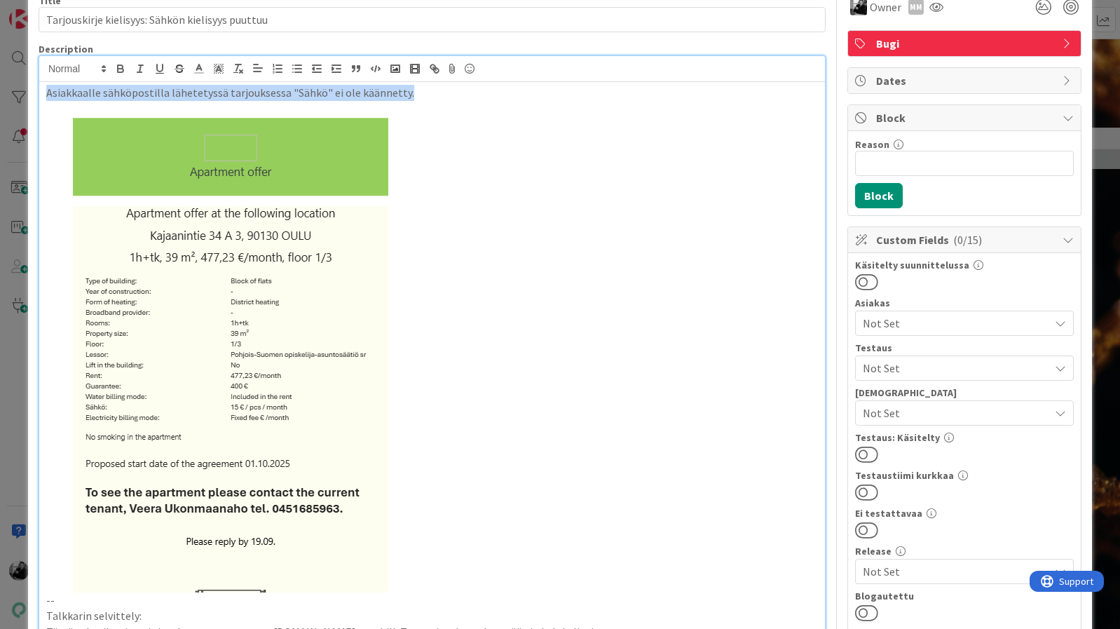
drag, startPoint x: 411, startPoint y: 96, endPoint x: 30, endPoint y: 81, distance: 380.9
click at [30, 81] on div "ID 23446 Kenno - Kehitys In Progress (viekas) Title 48 / 128 Tarjouskirje kieli…" at bounding box center [560, 609] width 1064 height 1320
copy p "Asiakkaalle sähköpostilla lähetetyssä tarjouksessa "Sähkö" ei ole käännetty."
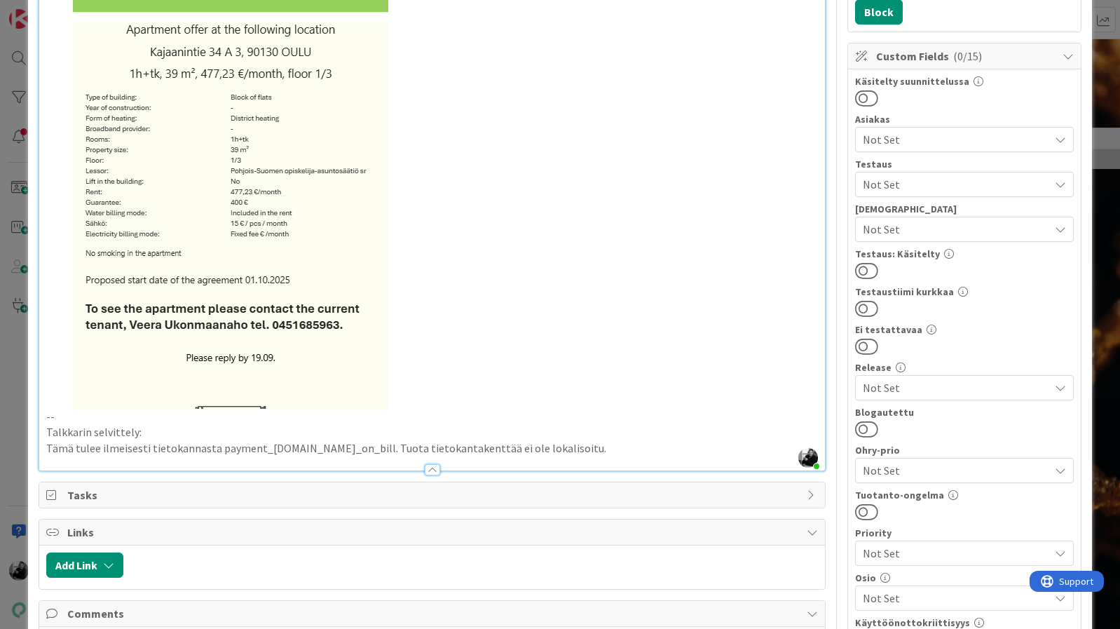
scroll to position [275, 0]
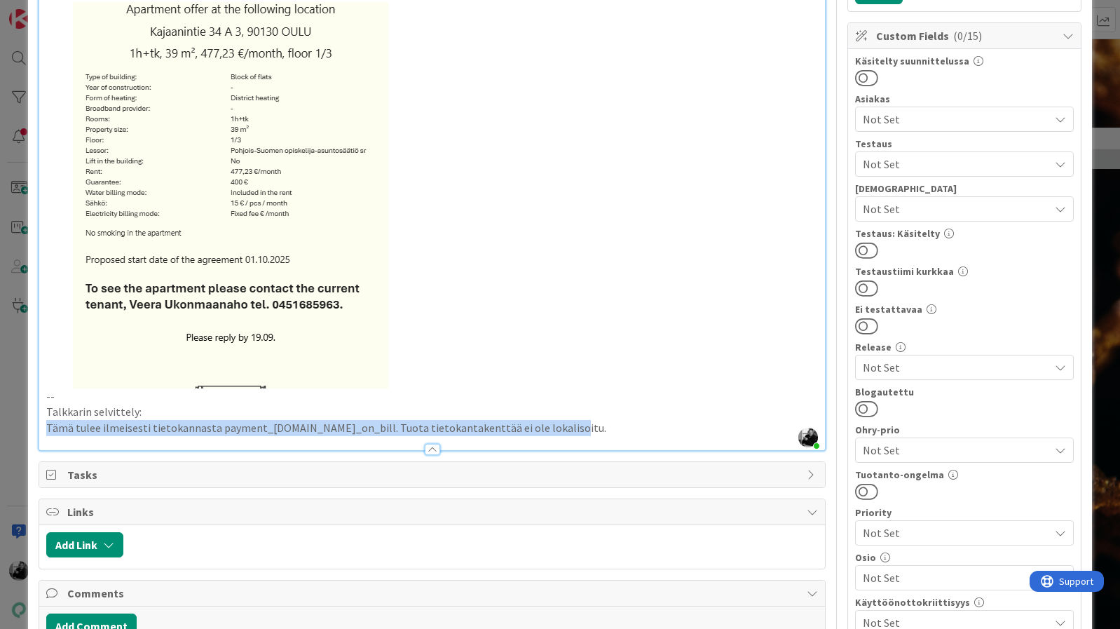
drag, startPoint x: 559, startPoint y: 432, endPoint x: 29, endPoint y: 423, distance: 530.0
click at [29, 423] on div "ID 23446 Kenno - Kehitys In Progress (viekas) Title 48 / 128 Tarjouskirje kieli…" at bounding box center [560, 405] width 1064 height 1320
copy p "Tämä tulee ilmeisesti tietokannasta payment_type.name_on_bill. Tuota tietokanta…"
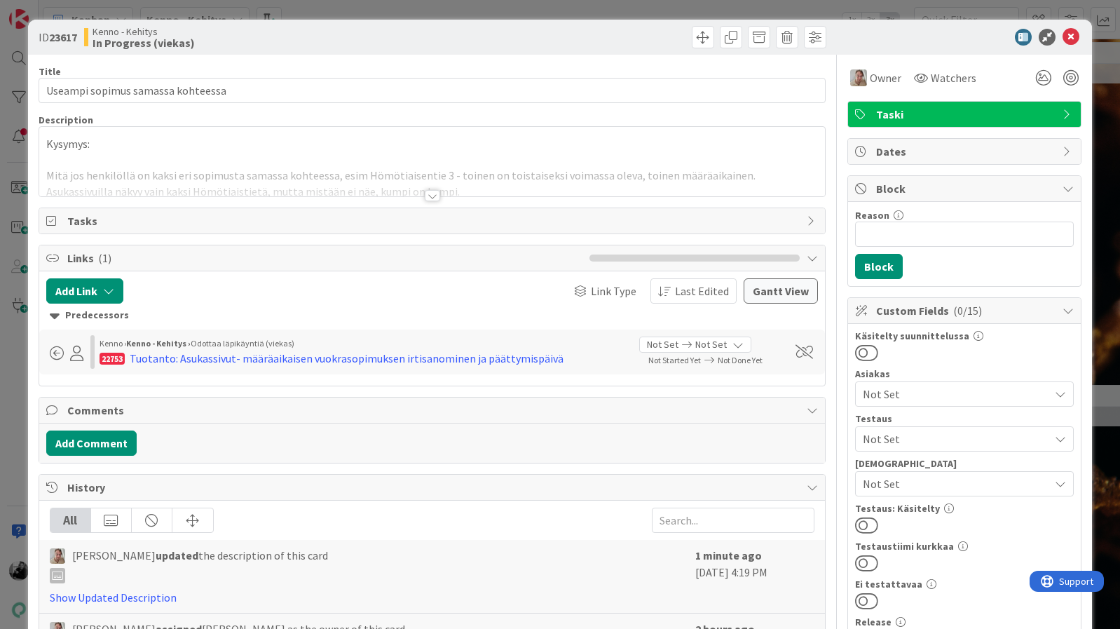
click at [427, 195] on div at bounding box center [432, 195] width 15 height 11
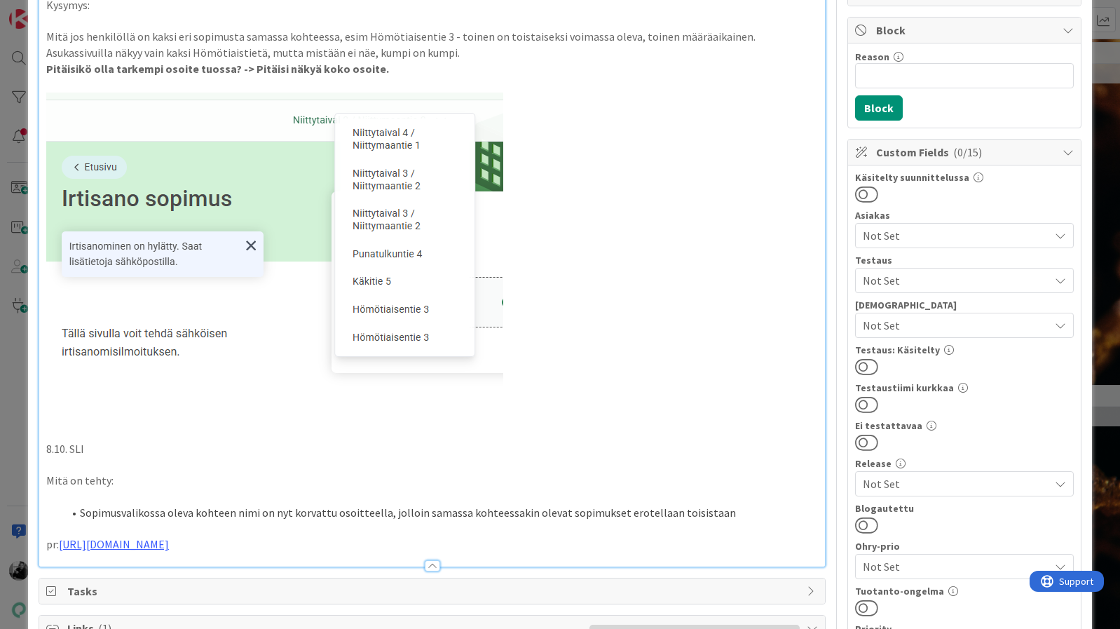
scroll to position [160, 0]
click at [396, 476] on p "Mitä on tehty:" at bounding box center [432, 479] width 772 height 16
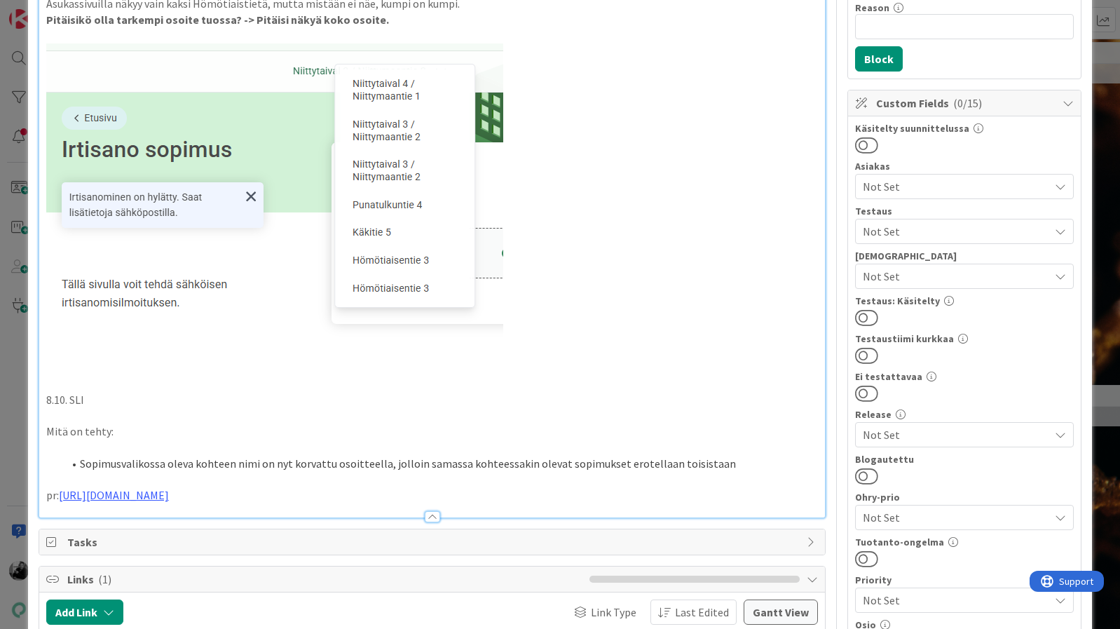
scroll to position [0, 0]
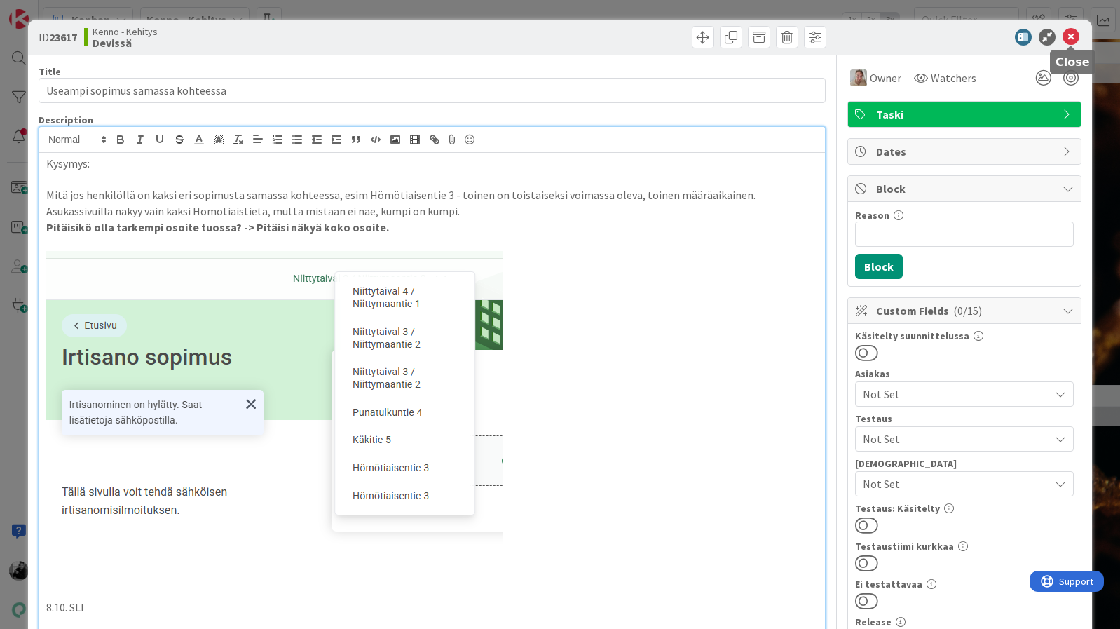
click at [1072, 35] on icon at bounding box center [1071, 37] width 17 height 17
